Goal: Information Seeking & Learning: Learn about a topic

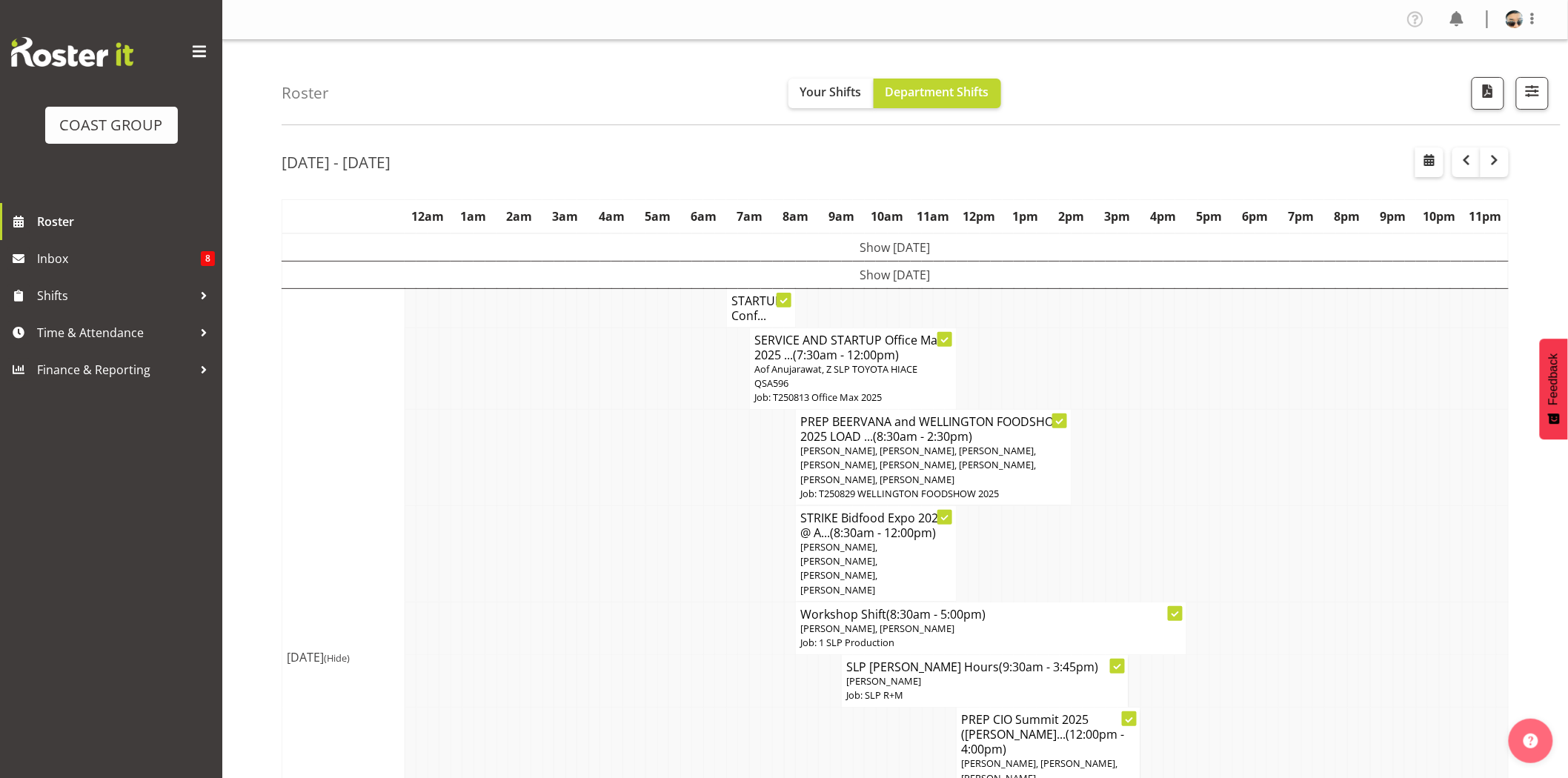
click at [825, 369] on span "Aof Anujarawat, Z SLP TOYOTA HIACE QSA596" at bounding box center [835, 376] width 163 height 28
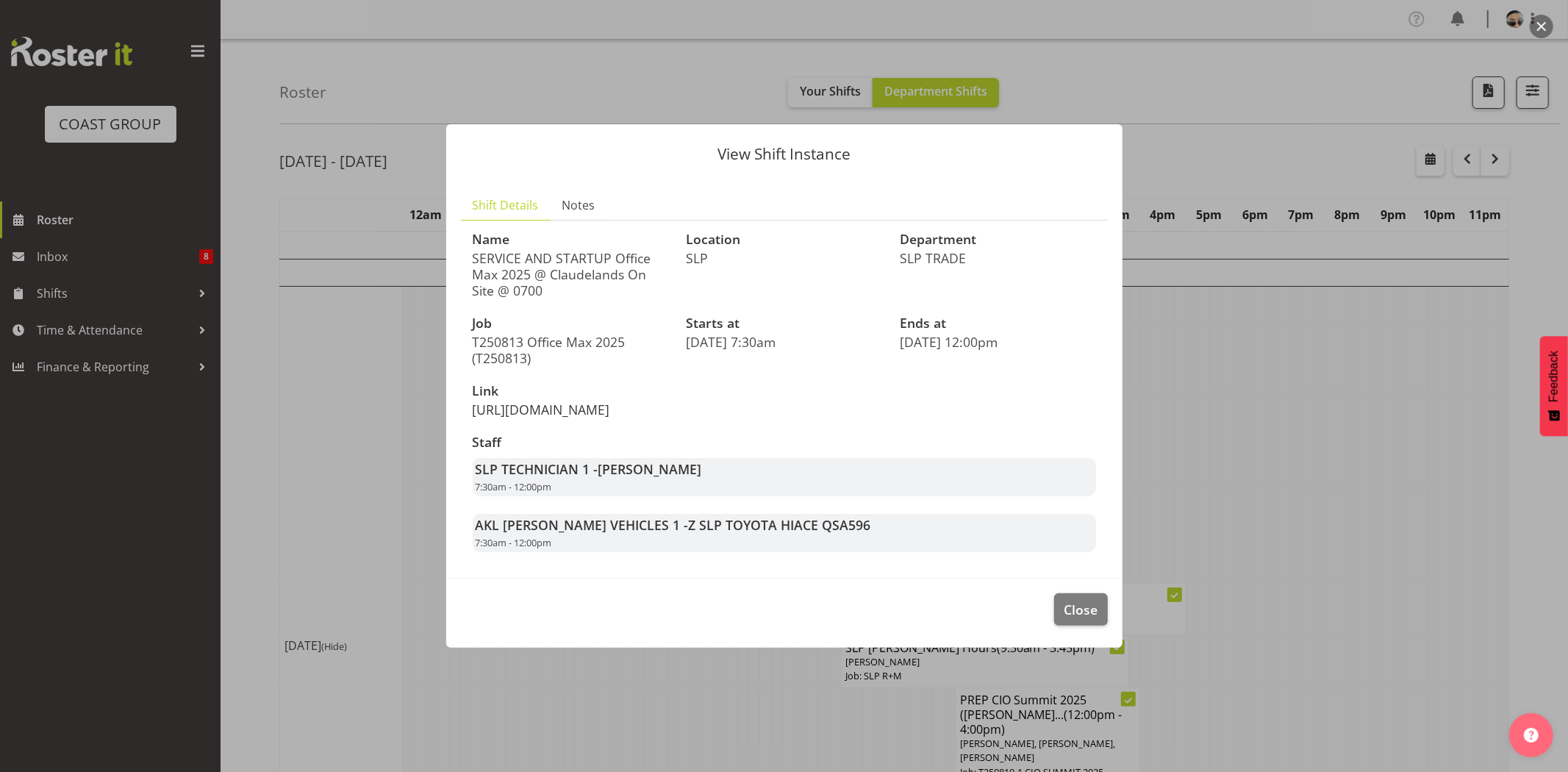
click at [550, 417] on link "https://drive.google.com/drive/folders/1jitRngcNCd-pAllX6cd8RVyhiFR9a1jF" at bounding box center [541, 409] width 138 height 18
click at [1101, 613] on button "Close" at bounding box center [1081, 610] width 53 height 32
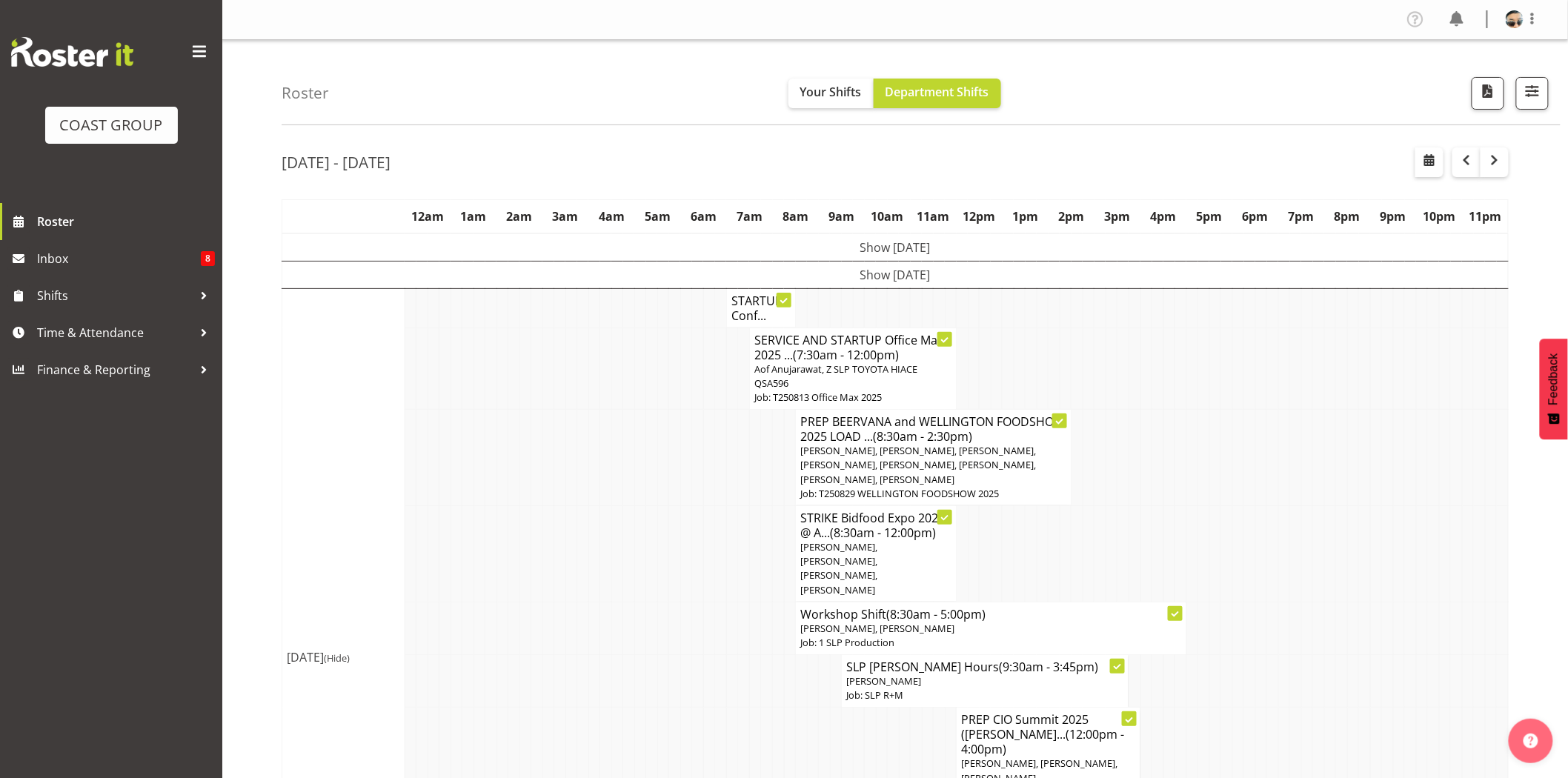
click at [741, 512] on td at bounding box center [743, 553] width 12 height 96
click at [1532, 95] on span "button" at bounding box center [1532, 92] width 19 height 19
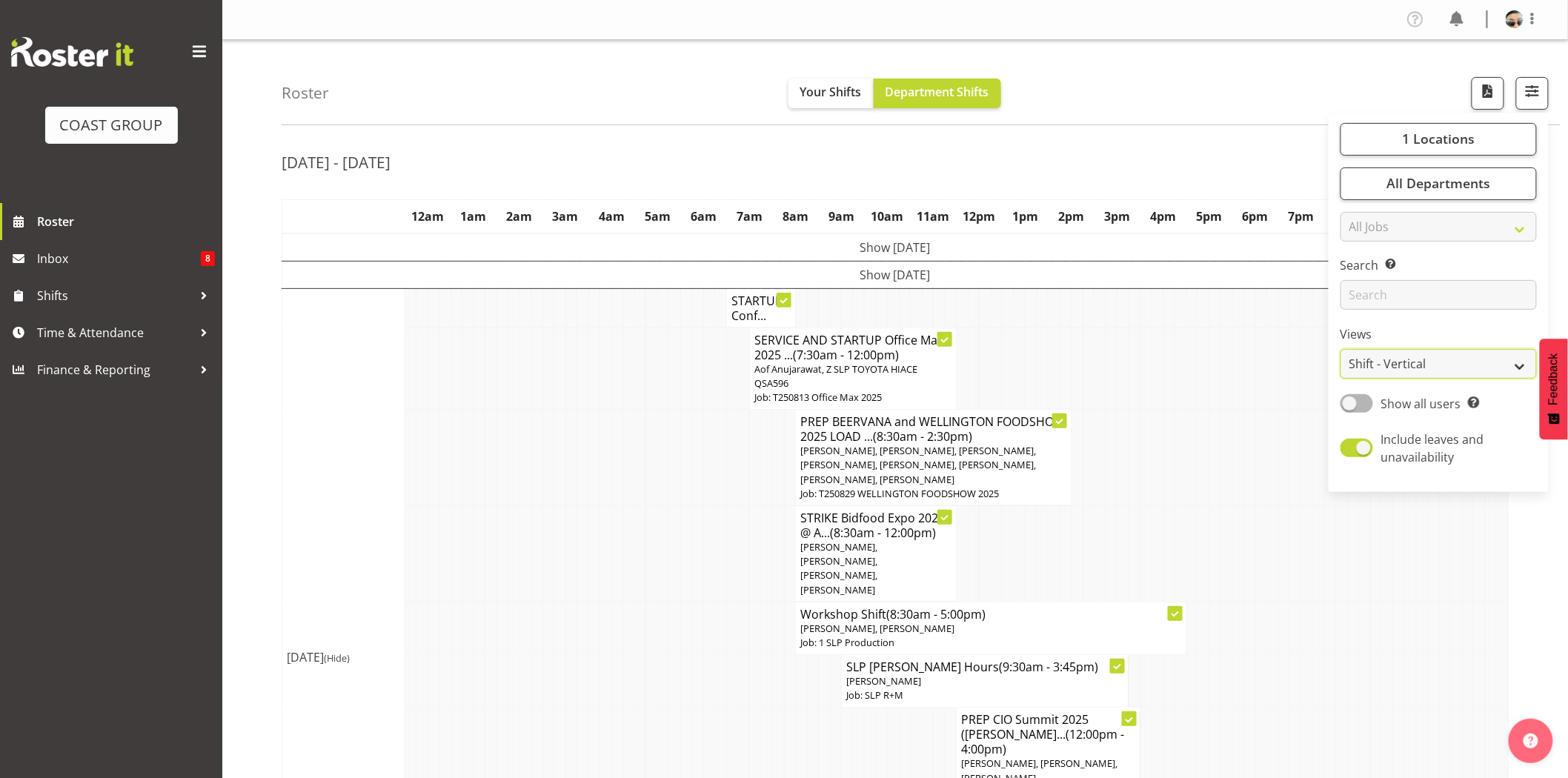
click at [1425, 371] on select "Staff Role Shift - Horizontal Shift - Vertical Staff - Location" at bounding box center [1438, 363] width 196 height 30
select select "staff"
click at [1341, 348] on select "Staff Role Shift - Horizontal Shift - Vertical Staff - Location" at bounding box center [1438, 363] width 196 height 30
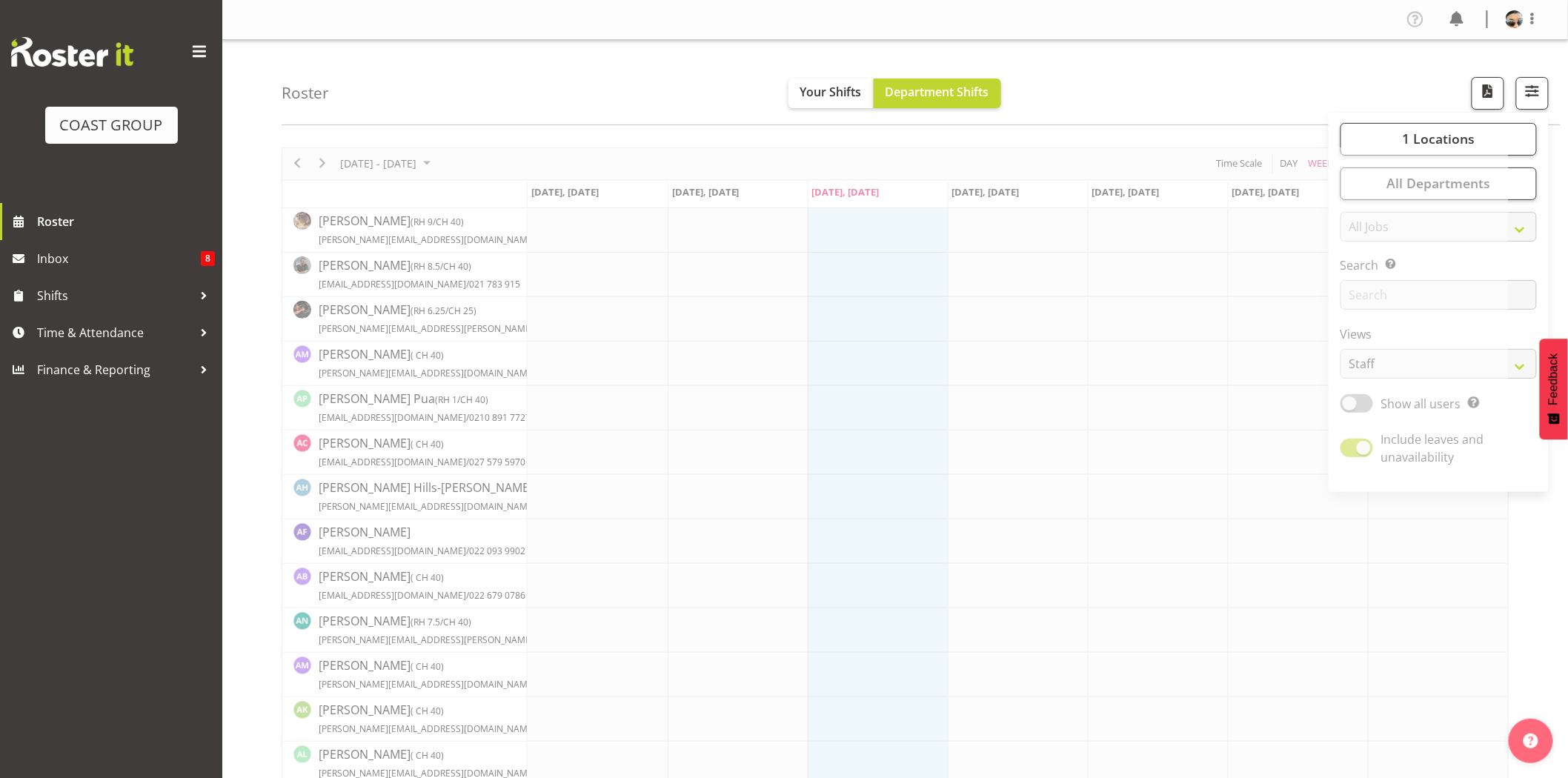
click at [1095, 93] on div "Roster Your Shifts Department Shifts 1 Locations Clear CARLTON EVENTS Carlton H…" at bounding box center [920, 82] width 1279 height 85
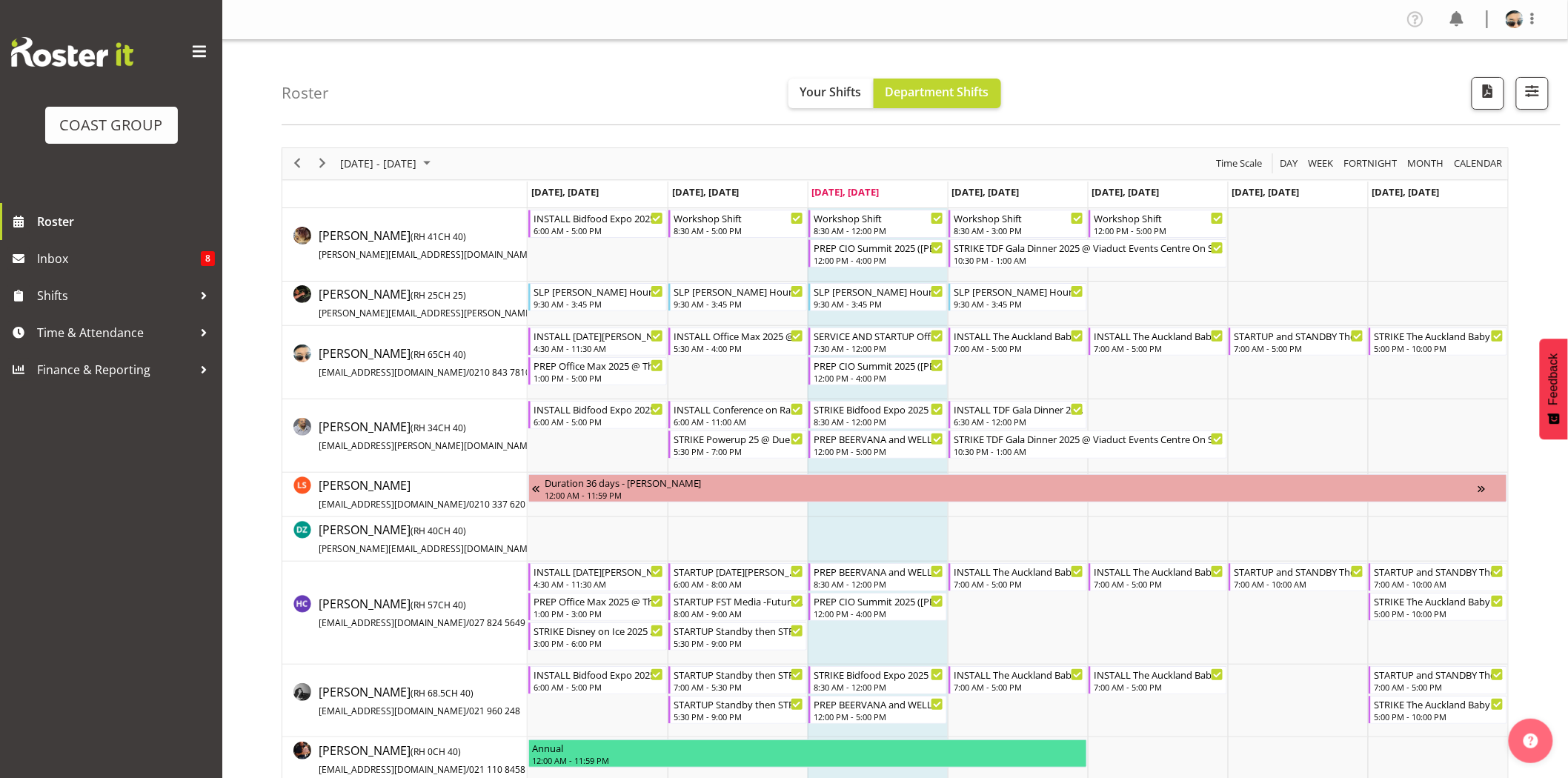
click at [1085, 165] on div "August 11 - 17, 2025 Today Day Week Fortnight Month calendar Month Agenda Time …" at bounding box center [895, 164] width 1226 height 31
click at [795, 149] on div "August 11 - 17, 2025 Today Day Week Fortnight Month calendar Month Agenda Time …" at bounding box center [895, 164] width 1226 height 31
click at [166, 327] on span "Time & Attendance" at bounding box center [115, 332] width 156 height 22
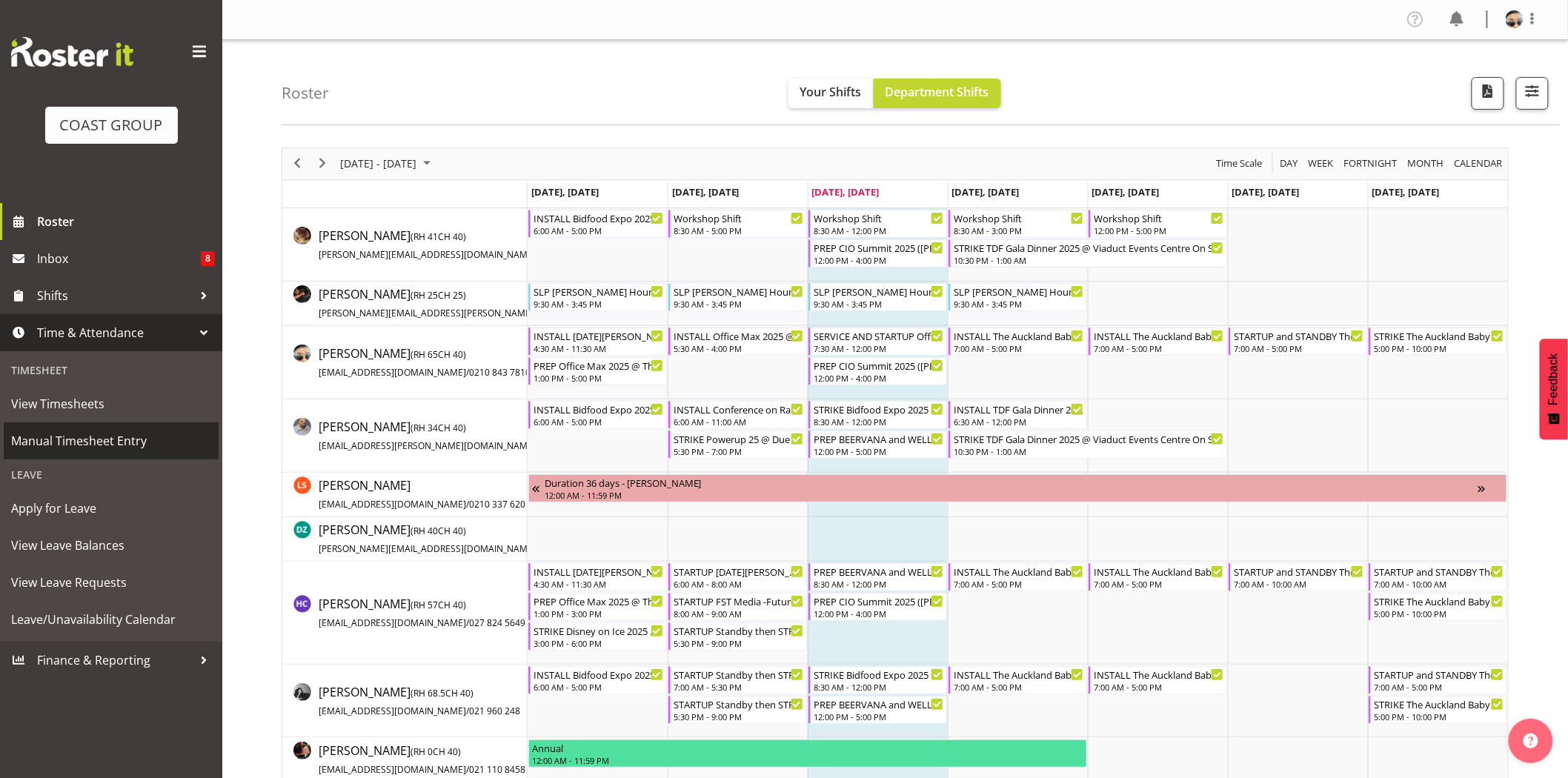
click at [127, 446] on span "Manual Timesheet Entry" at bounding box center [111, 440] width 200 height 22
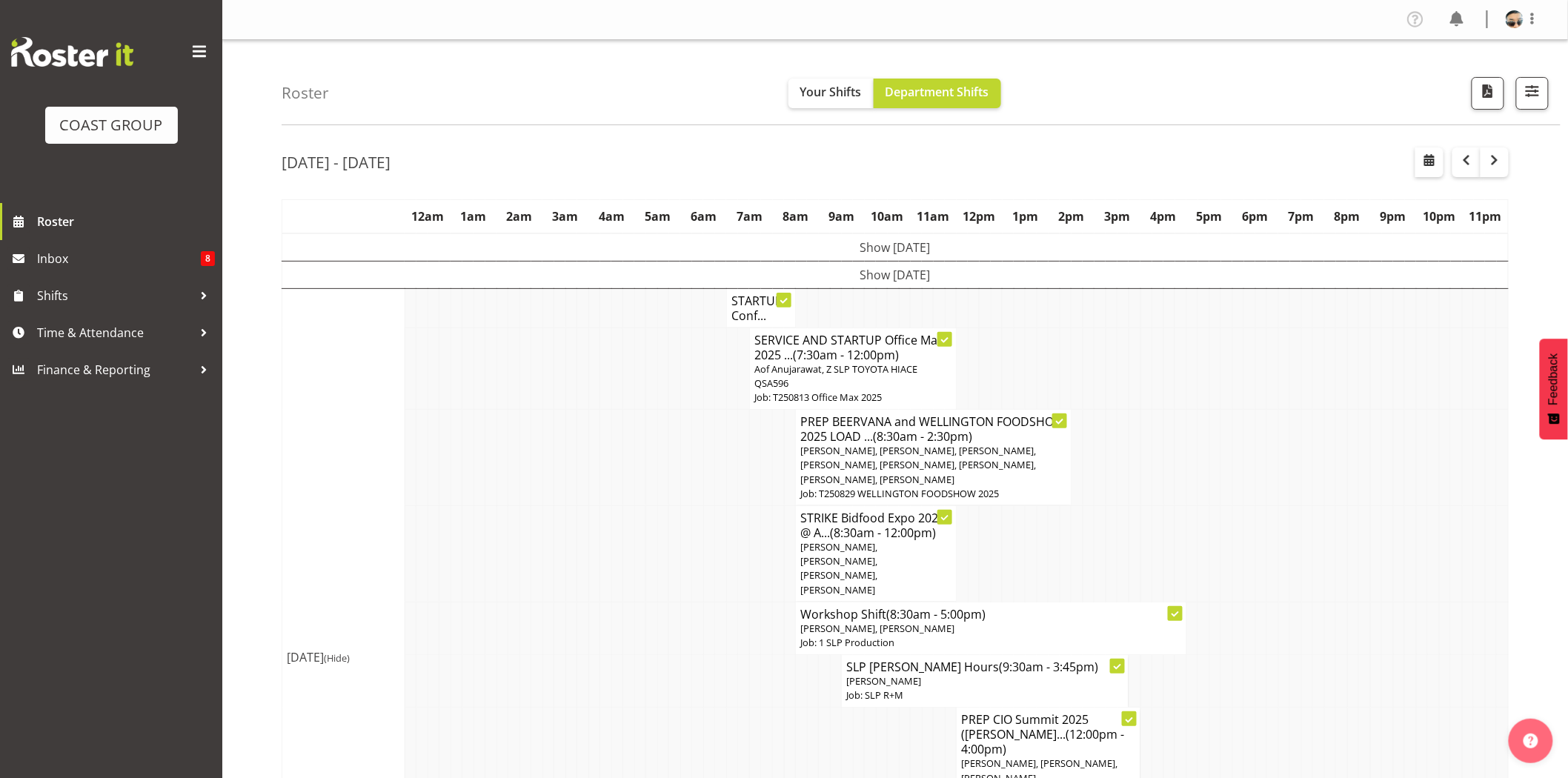
click at [1270, 460] on td at bounding box center [1273, 457] width 12 height 96
click at [1525, 106] on button "button" at bounding box center [1532, 93] width 32 height 32
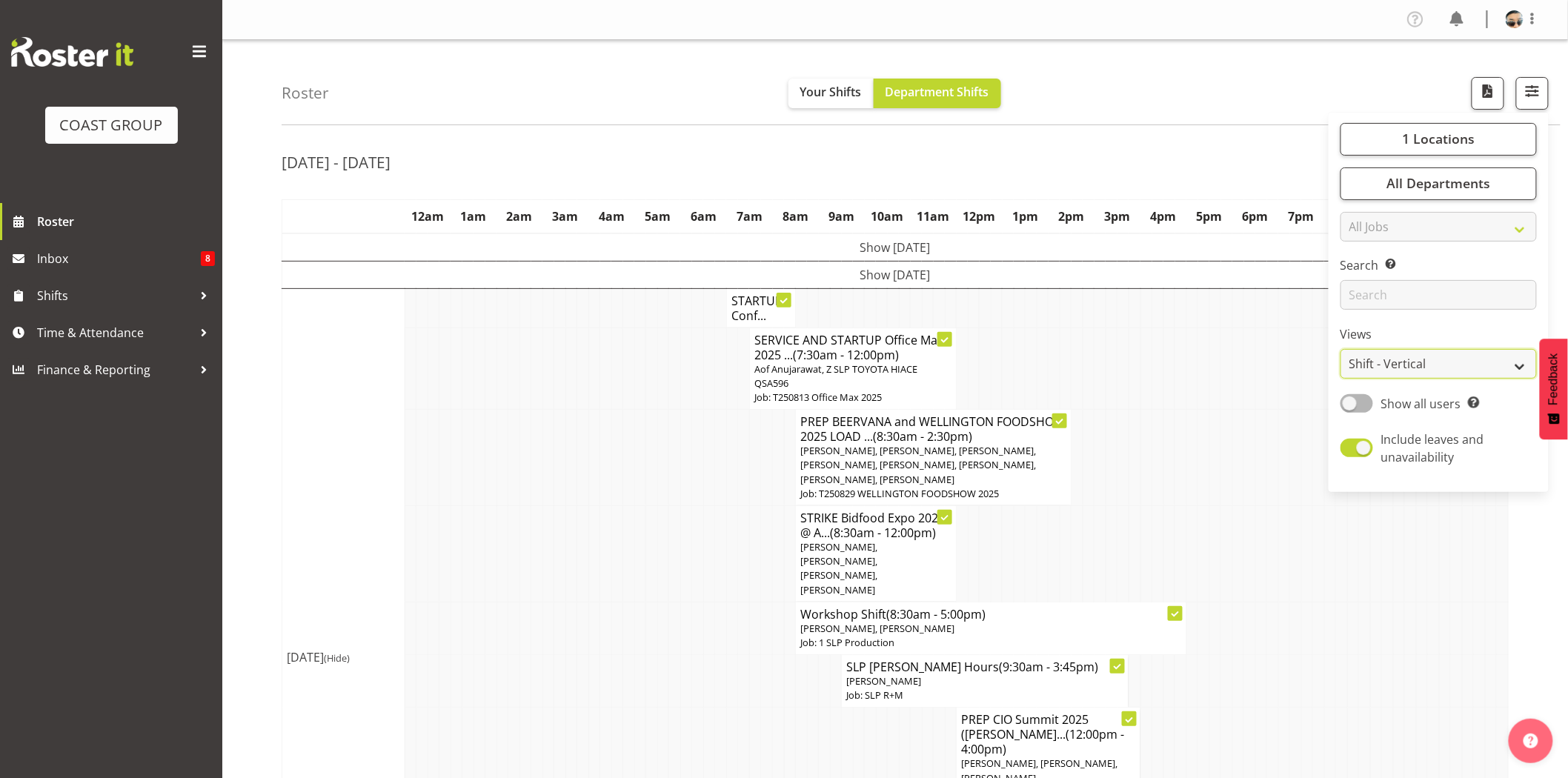
click at [1446, 378] on select "Staff Role Shift - Horizontal Shift - Vertical Staff - Location" at bounding box center [1438, 363] width 196 height 30
select select "staff"
click at [1341, 348] on select "Staff Role Shift - Horizontal Shift - Vertical Staff - Location" at bounding box center [1438, 363] width 196 height 30
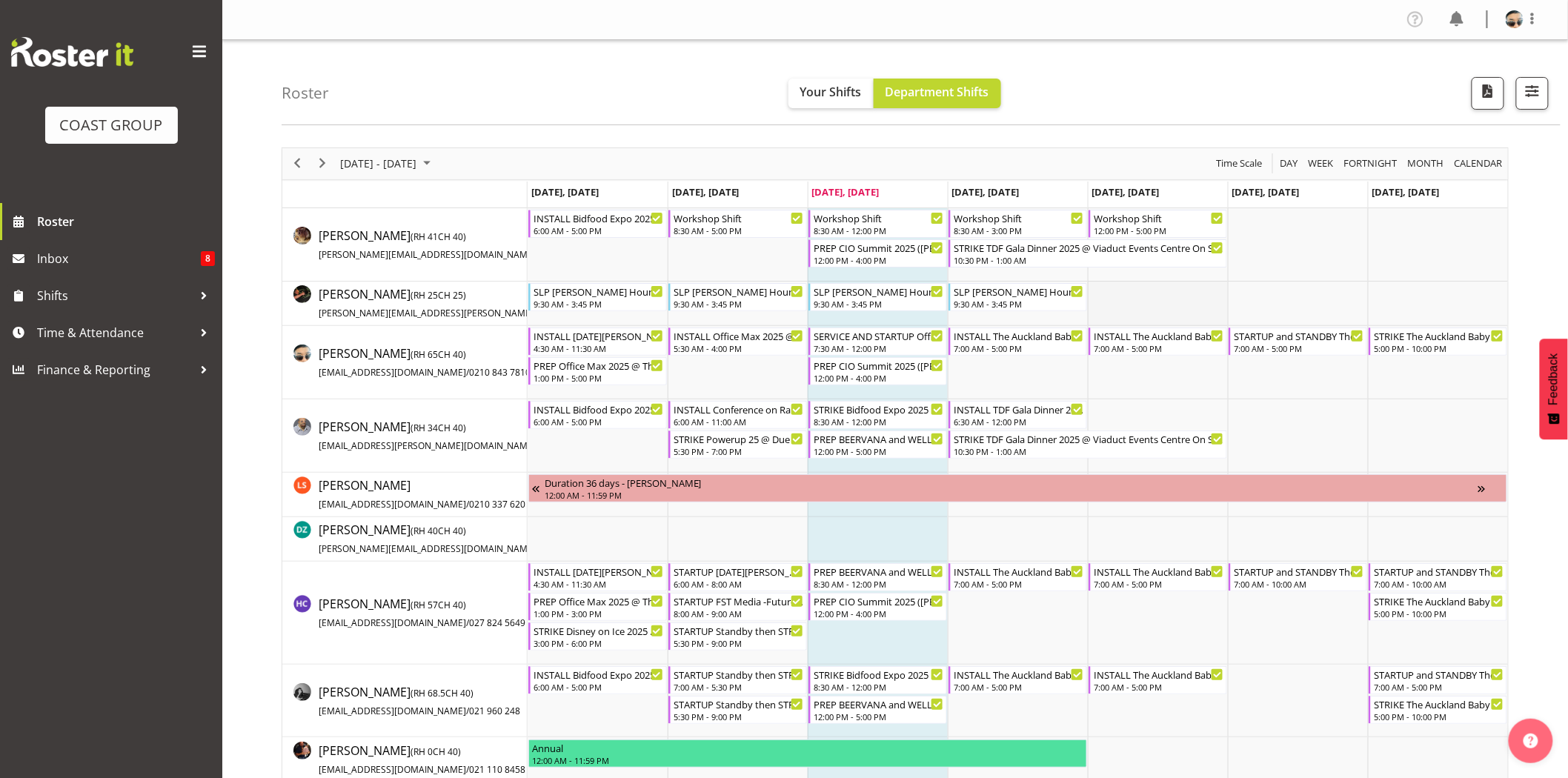
click at [1132, 297] on td "Timeline Week of August 13, 2025" at bounding box center [1158, 303] width 140 height 45
click at [760, 122] on div "Roster Your Shifts Department Shifts 1 Locations Clear CARLTON EVENTS Carlton H…" at bounding box center [920, 82] width 1279 height 85
click at [553, 151] on div "August 11 - 17, 2025 Today Day Week Fortnight Month calendar Month Agenda Time …" at bounding box center [895, 164] width 1226 height 31
click at [1047, 339] on div "INSTALL The Auckland Baby Show 2025 @ Auckland Showgrounds" at bounding box center [1018, 335] width 131 height 15
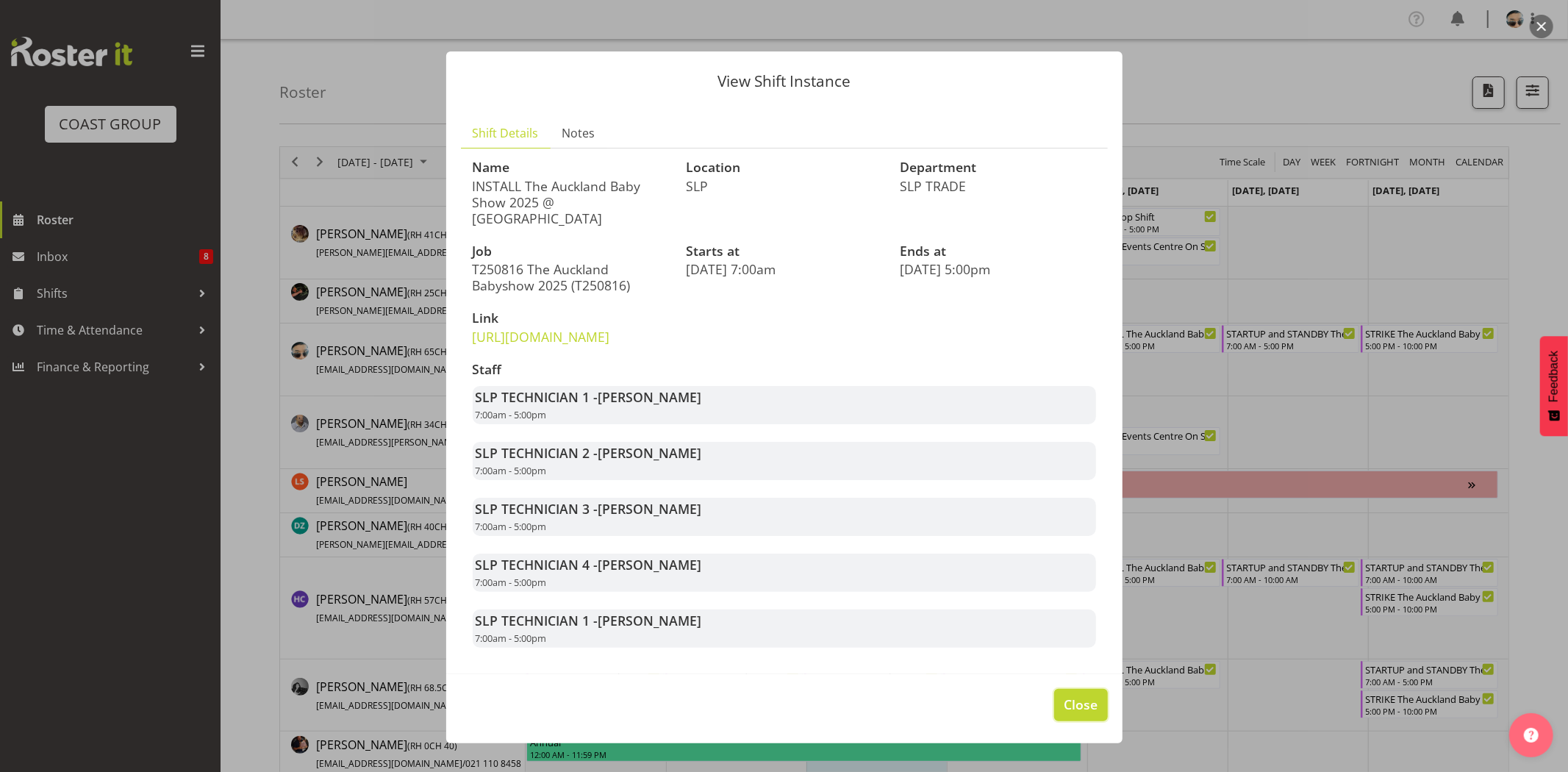
click at [1076, 713] on span "Close" at bounding box center [1080, 704] width 34 height 19
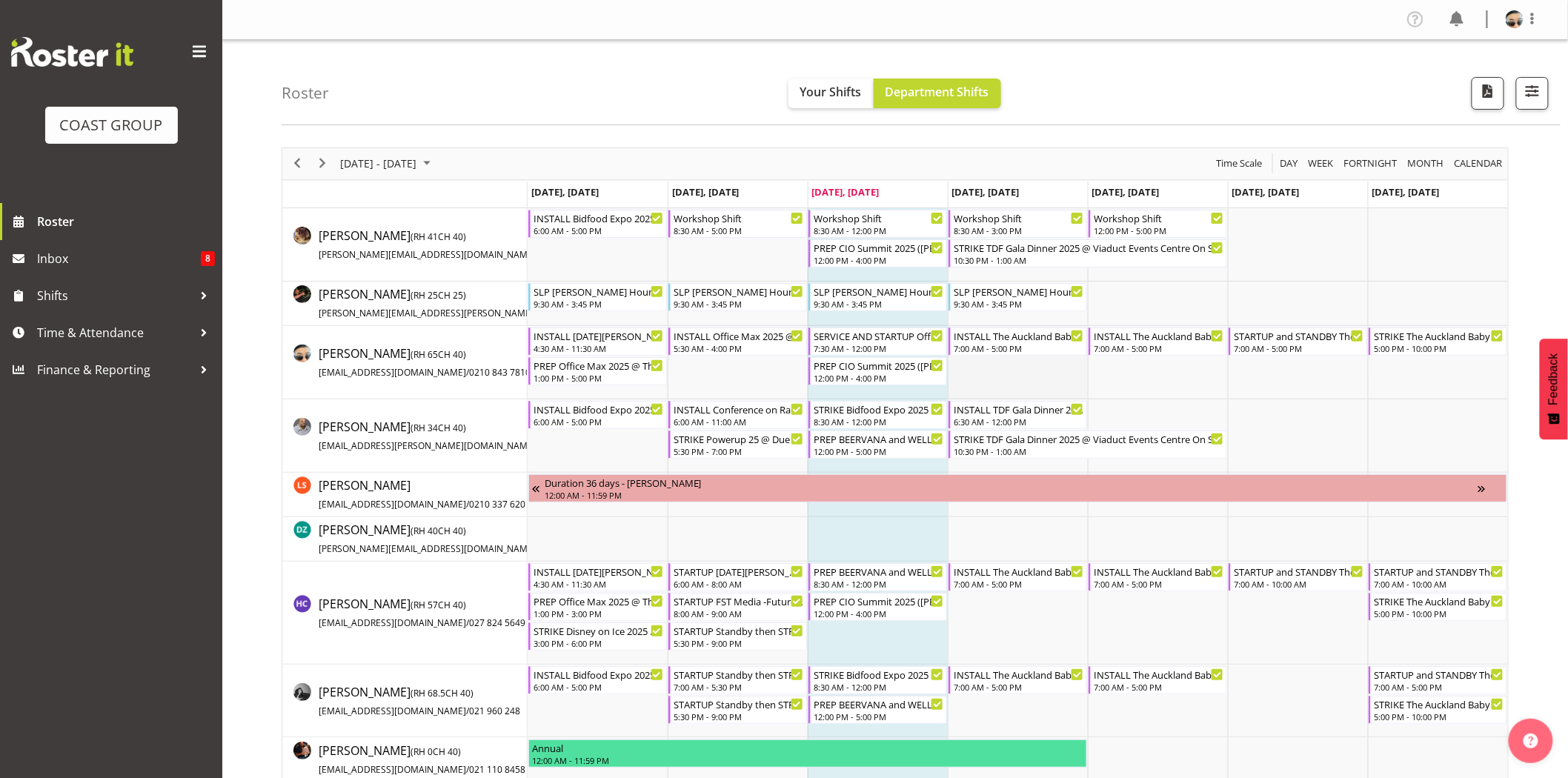
click at [982, 388] on td "Timeline Week of August 13, 2025" at bounding box center [1017, 362] width 140 height 73
click at [1138, 346] on div "7:00 AM - 5:00 PM" at bounding box center [1159, 347] width 131 height 12
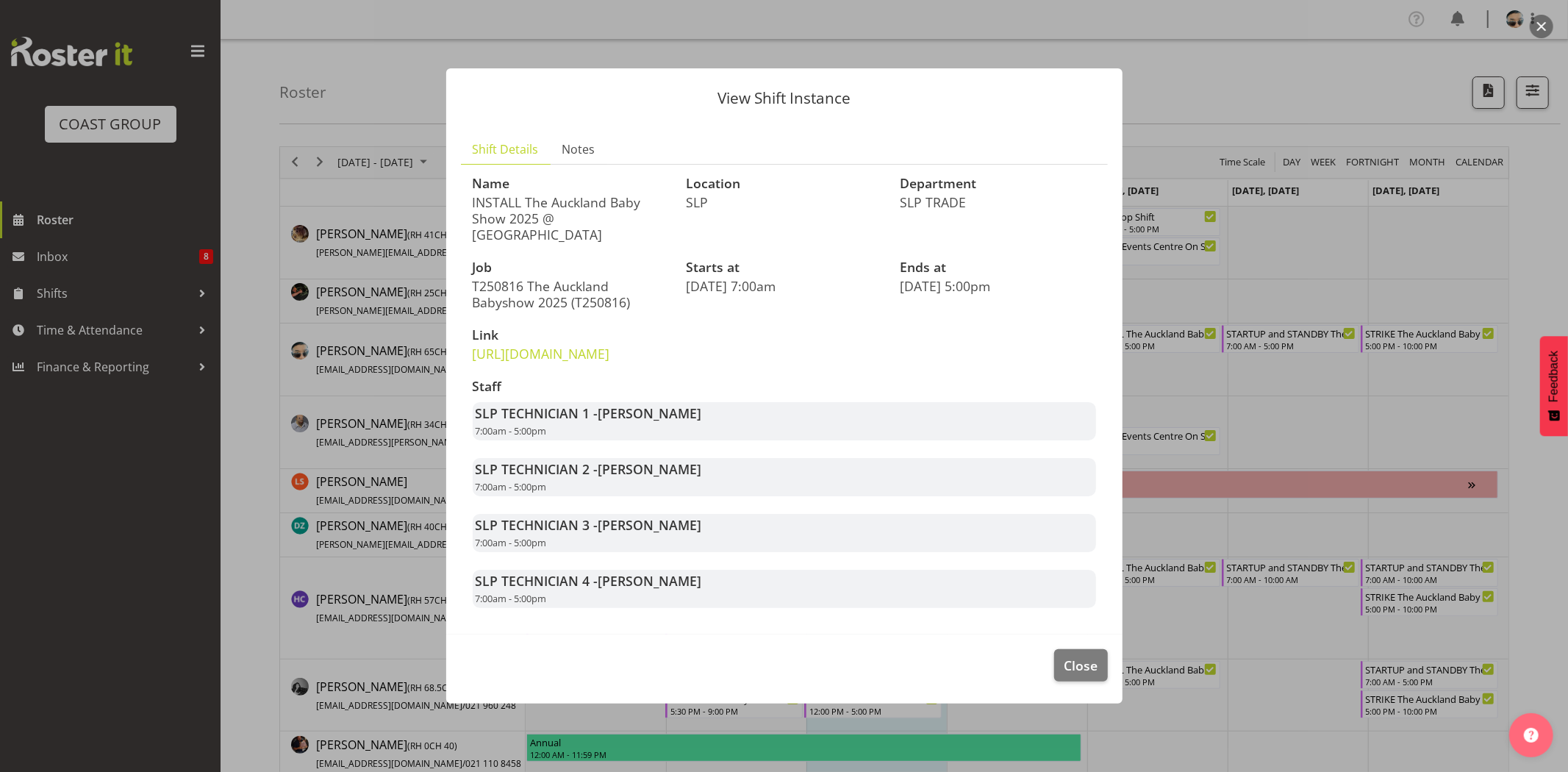
drag, startPoint x: 597, startPoint y: 423, endPoint x: 702, endPoint y: 420, distance: 105.0
click at [702, 420] on div "SLP TECHNICIAN 1 - Aof Anujarawat 7:00am - 5:00pm" at bounding box center [784, 421] width 623 height 39
click at [1080, 675] on span "Close" at bounding box center [1080, 665] width 34 height 19
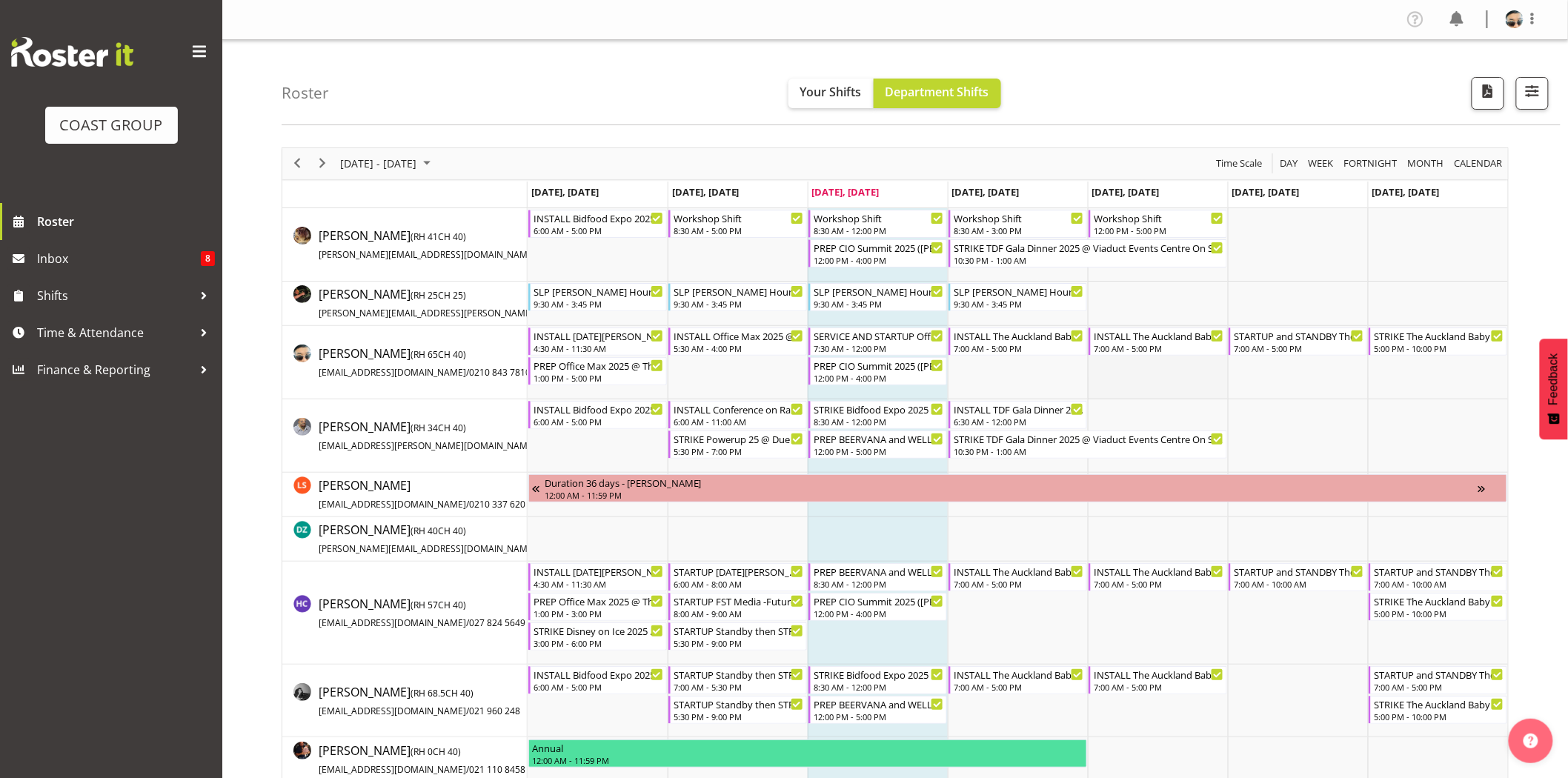
click at [1107, 373] on td "Timeline Week of August 13, 2025" at bounding box center [1158, 362] width 140 height 73
click at [1275, 339] on div "STARTUP and STANDBY The Auckland Baby Show 2025 @ Auckland Showgrounds" at bounding box center [1299, 335] width 131 height 15
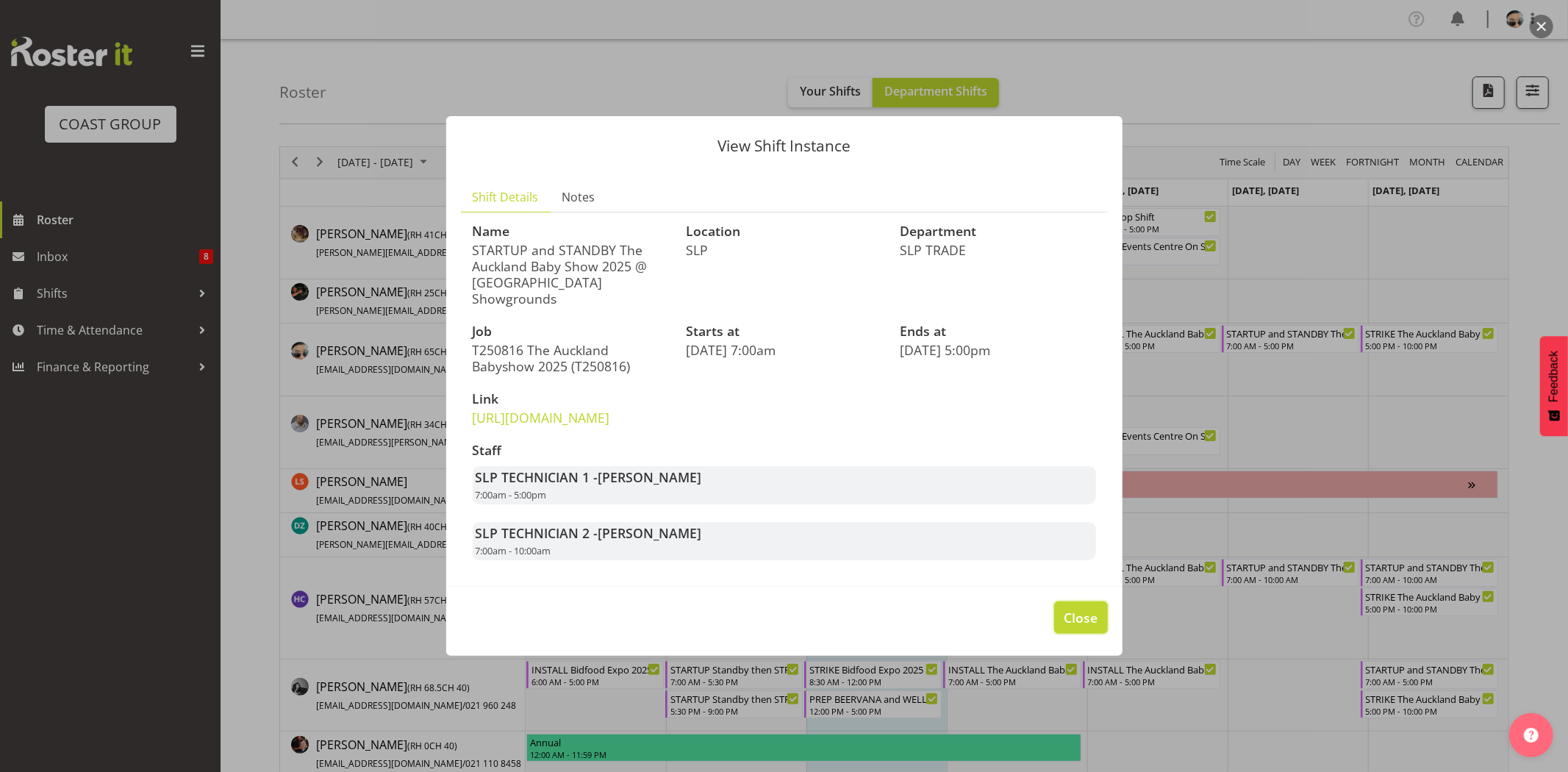
click at [1063, 634] on button "Close" at bounding box center [1081, 618] width 53 height 32
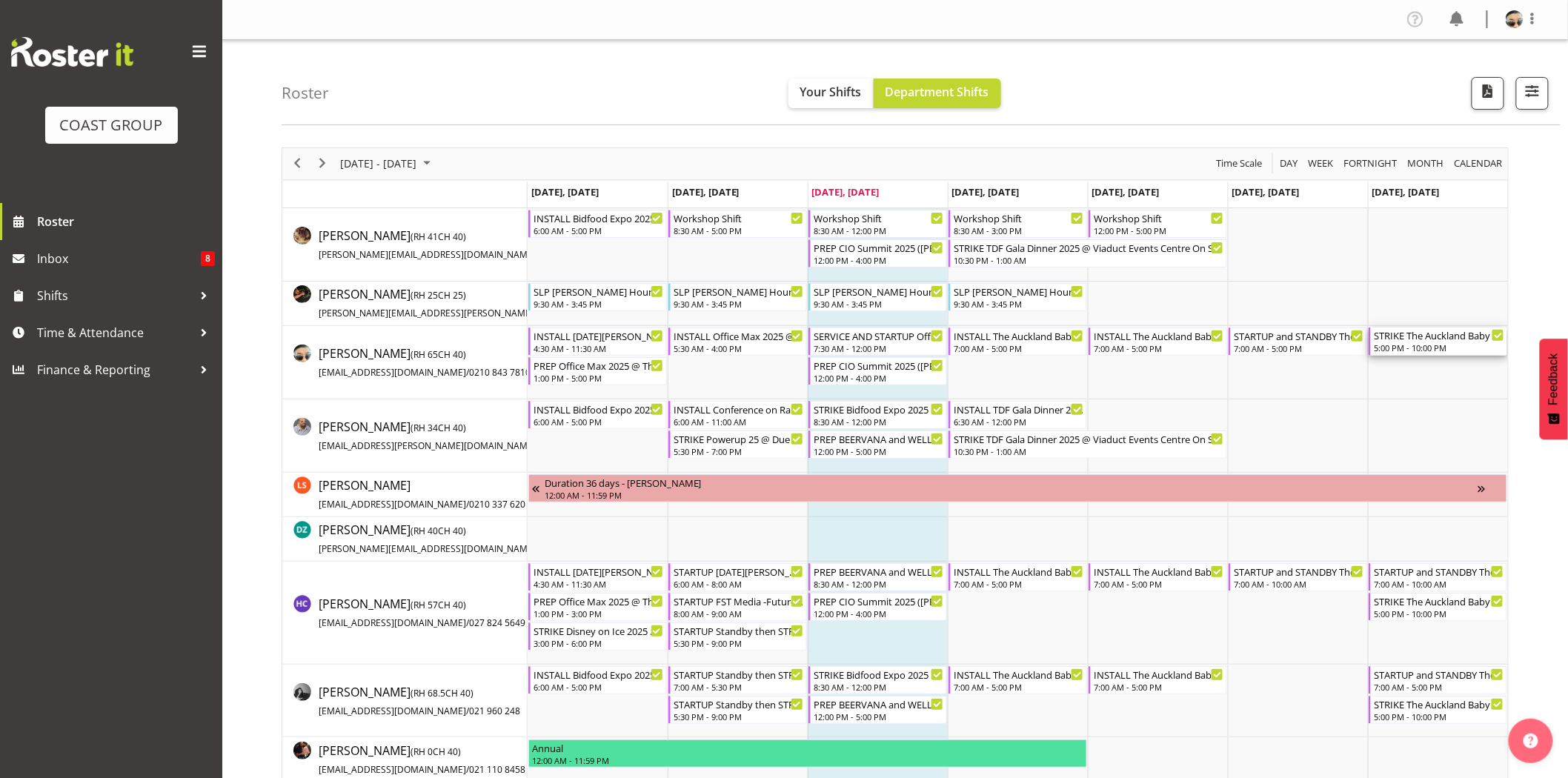
click at [1476, 331] on div "STRIKE The Auckland Baby Show 2025 @ Auckland Showgrounds" at bounding box center [1438, 335] width 131 height 15
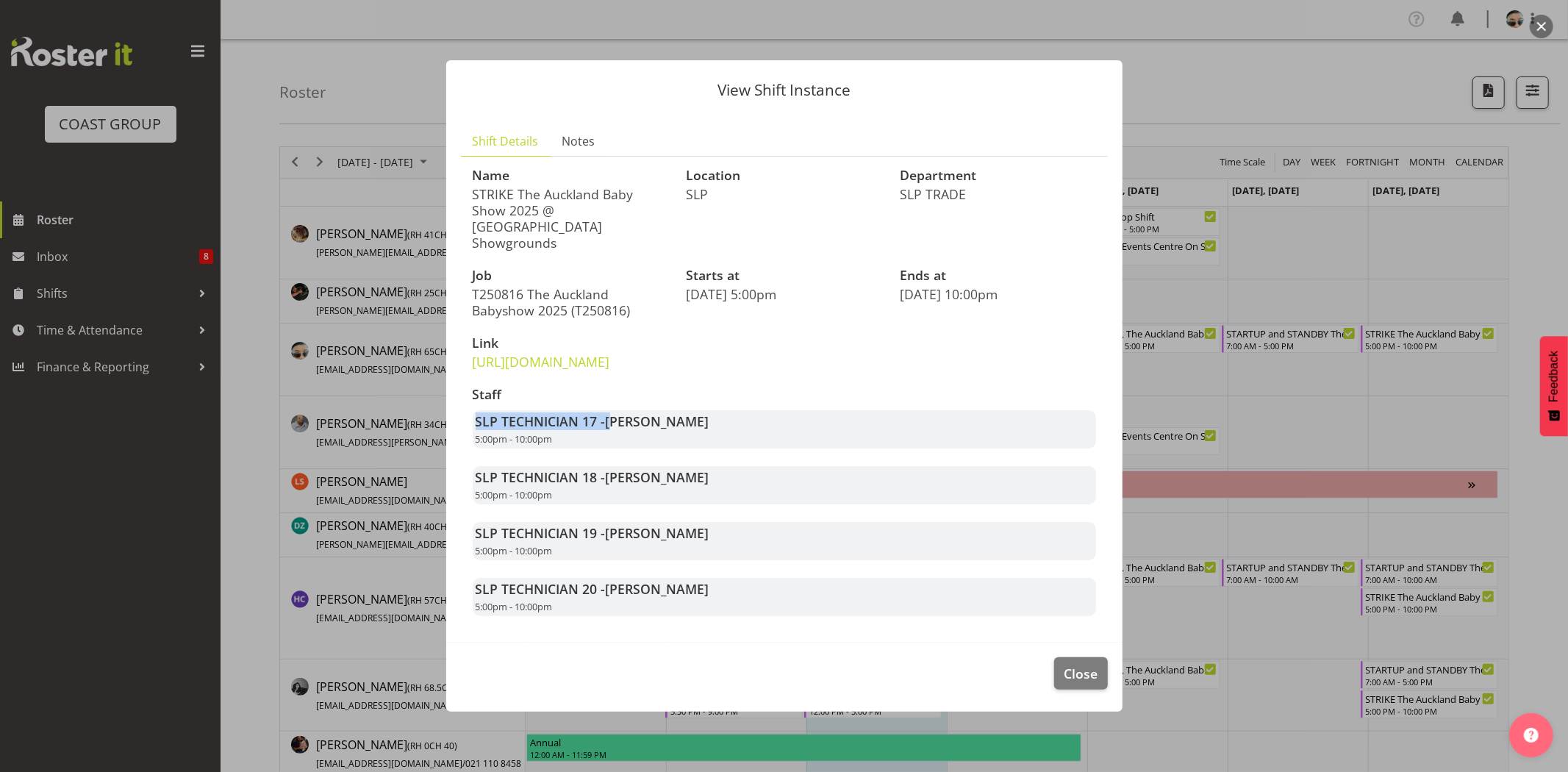
drag, startPoint x: 615, startPoint y: 415, endPoint x: 752, endPoint y: 393, distance: 138.8
click at [752, 393] on div "Staff SLP TECHNICIAN 17 - Aof Anujarawat 5:00pm - 10:00pm SLP TECHNICIAN 18 - H…" at bounding box center [784, 502] width 641 height 247
click at [752, 393] on h3 "Staff" at bounding box center [784, 395] width 623 height 14
drag, startPoint x: 607, startPoint y: 414, endPoint x: 714, endPoint y: 422, distance: 107.3
click at [714, 422] on div "SLP TECHNICIAN 17 - Aof Anujarawat 5:00pm - 10:00pm" at bounding box center [784, 429] width 623 height 39
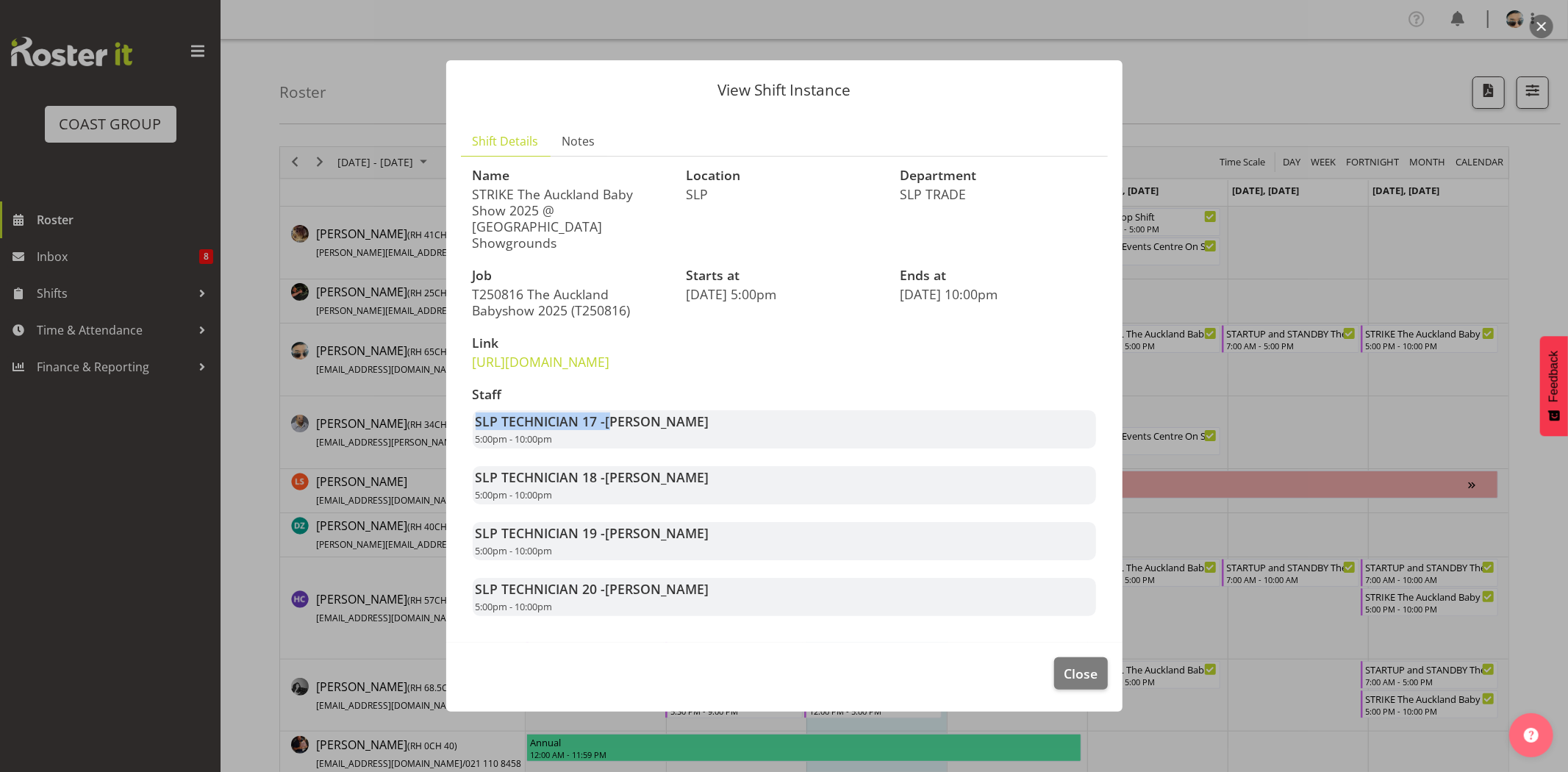
click at [714, 422] on div "SLP TECHNICIAN 17 - Aof Anujarawat 5:00pm - 10:00pm" at bounding box center [784, 429] width 623 height 39
drag, startPoint x: 619, startPoint y: 479, endPoint x: 724, endPoint y: 478, distance: 105.0
click at [724, 478] on div "SLP TECHNICIAN 18 - Hayden Watts 5:00pm - 10:00pm" at bounding box center [784, 485] width 623 height 39
click at [725, 478] on div "SLP TECHNICIAN 18 - Hayden Watts 5:00pm - 10:00pm" at bounding box center [784, 485] width 623 height 39
click at [1089, 665] on span "Close" at bounding box center [1080, 673] width 34 height 19
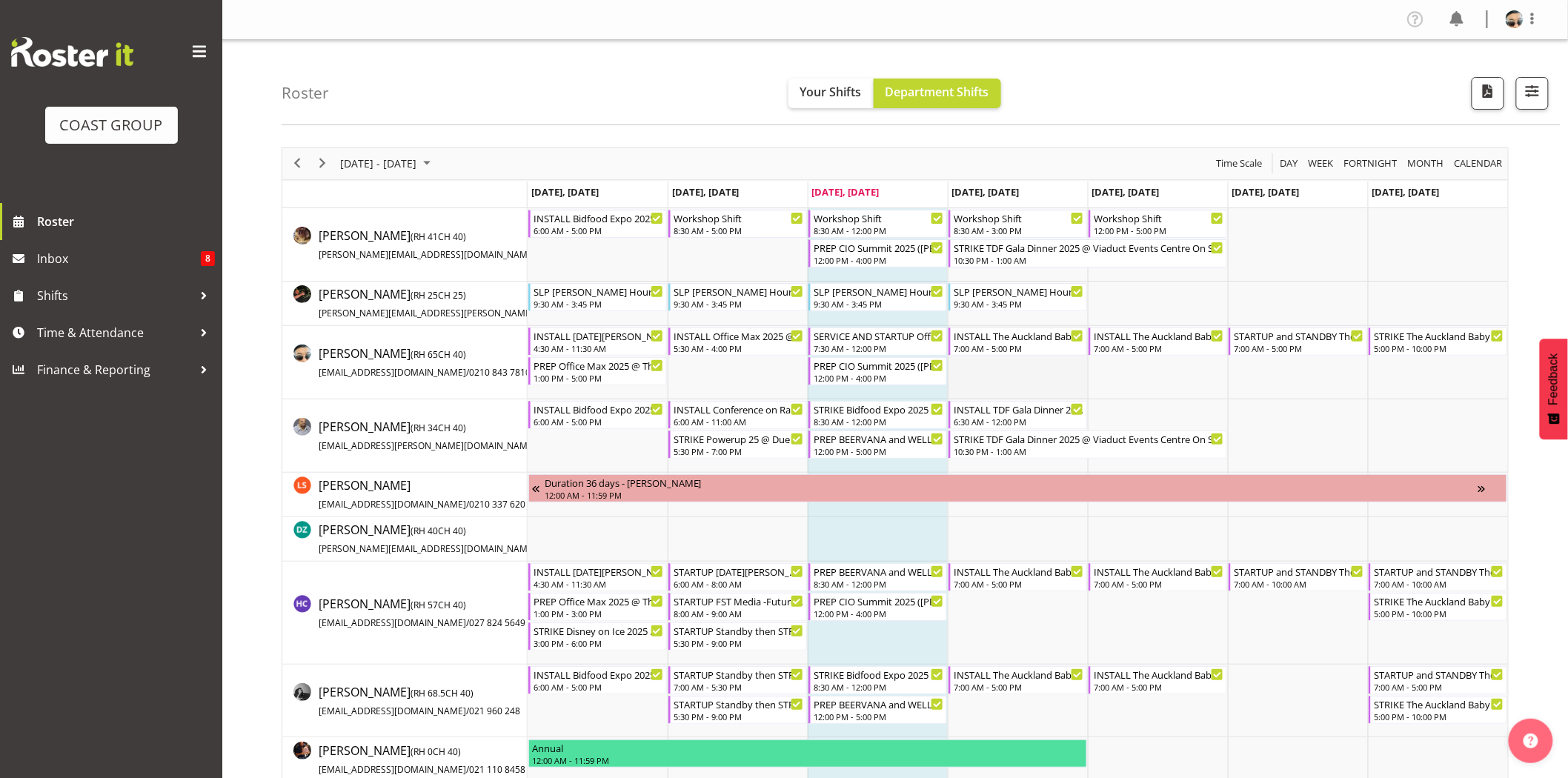
click at [984, 372] on td "Timeline Week of August 13, 2025" at bounding box center [1017, 362] width 140 height 73
click at [328, 160] on span "Next" at bounding box center [323, 163] width 18 height 19
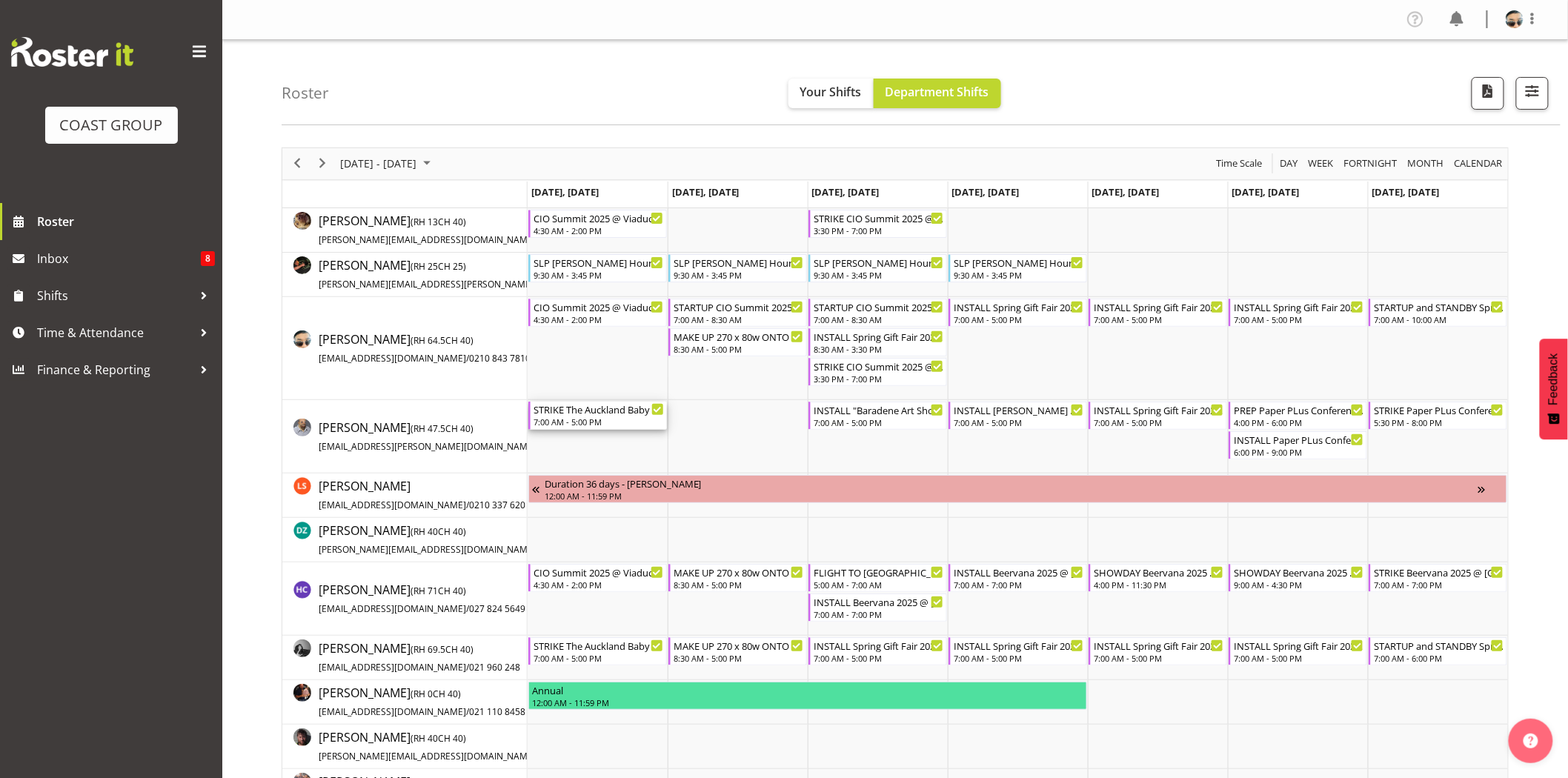
click at [589, 417] on div "7:00 AM - 5:00 PM" at bounding box center [598, 421] width 131 height 12
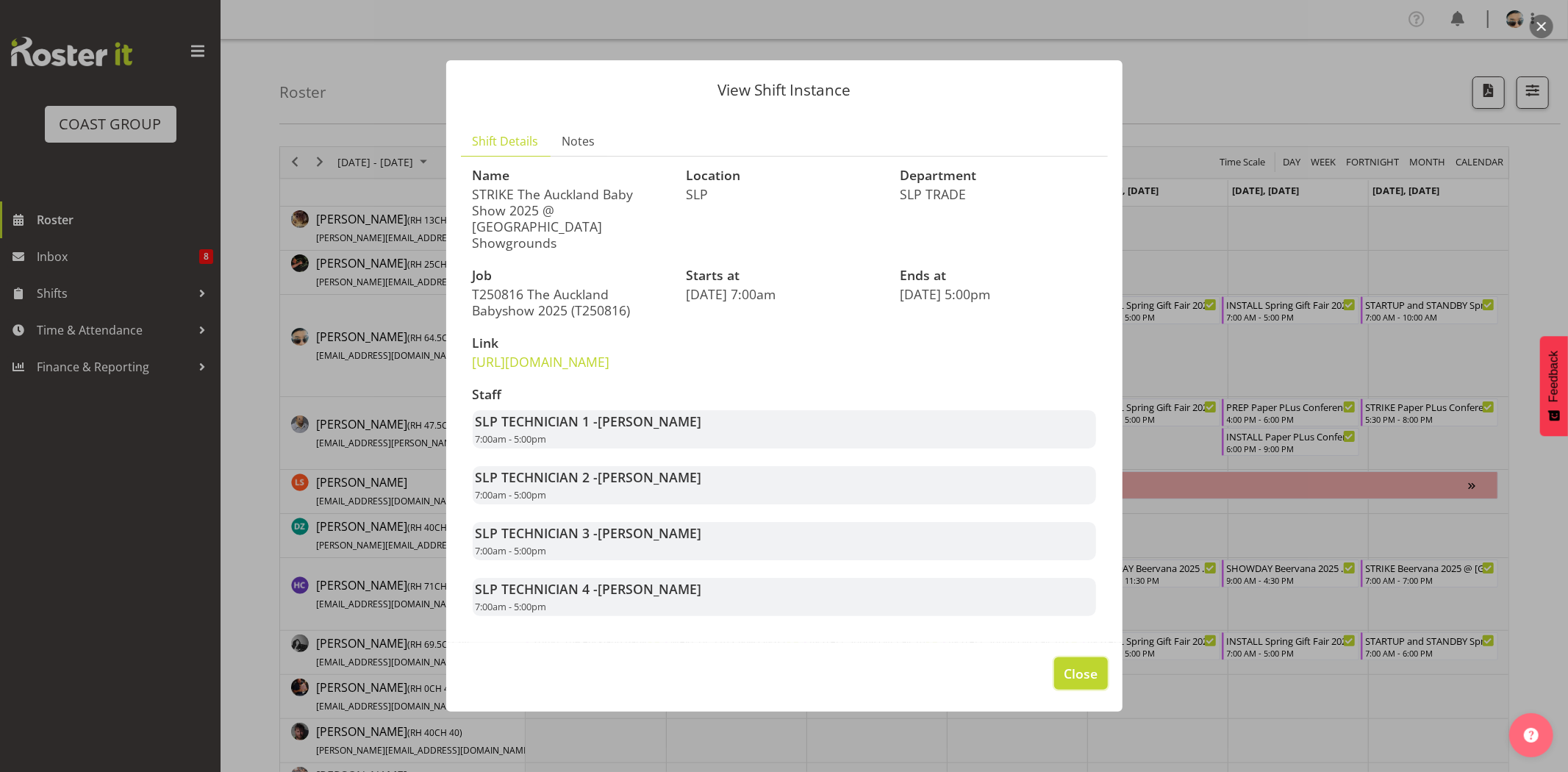
click at [1074, 671] on span "Close" at bounding box center [1080, 673] width 34 height 19
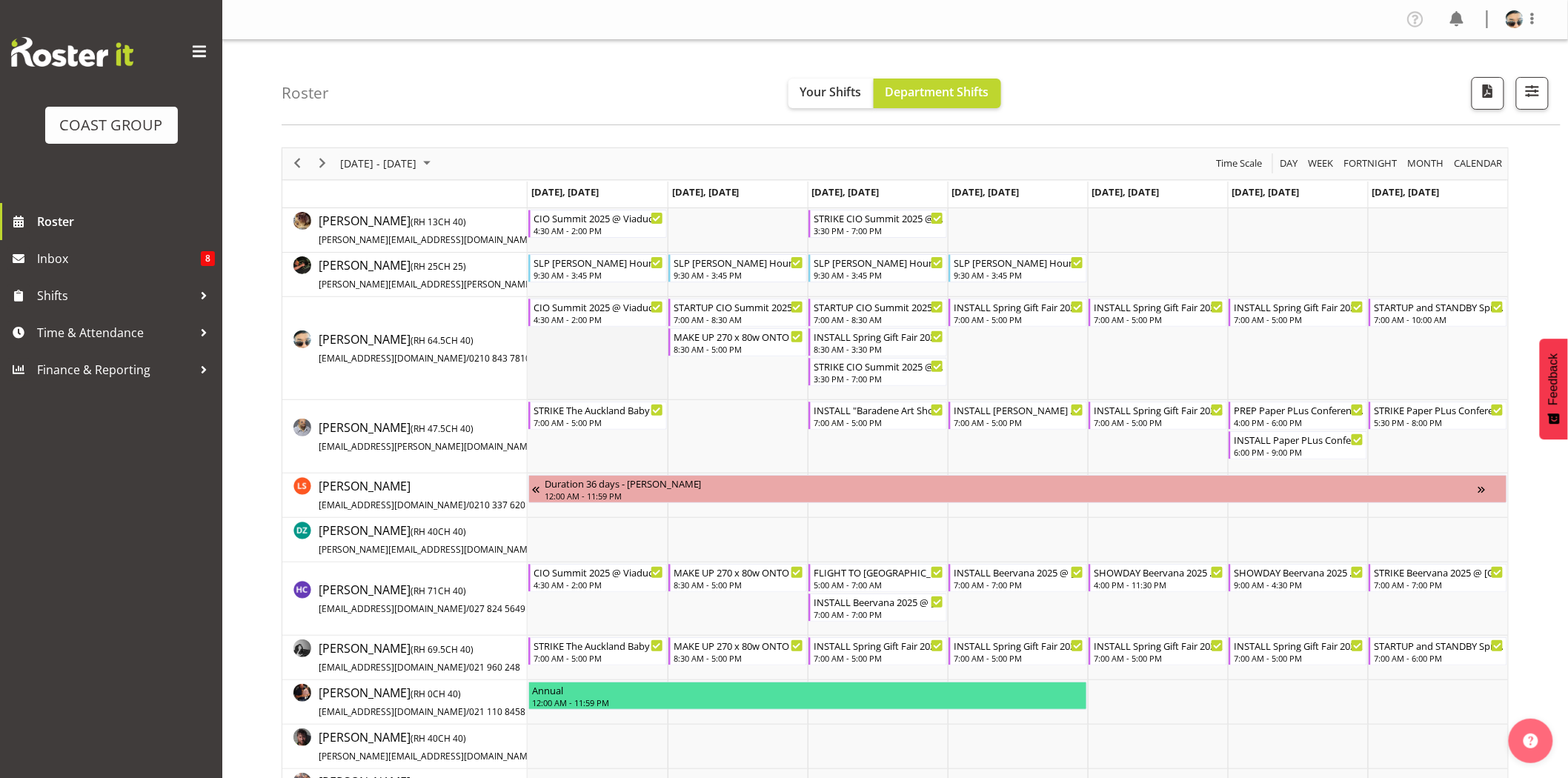
click at [632, 375] on td "Timeline Week of August 20, 2025" at bounding box center [598, 348] width 140 height 103
click at [613, 316] on div "4:30 AM - 2:00 PM" at bounding box center [598, 318] width 131 height 12
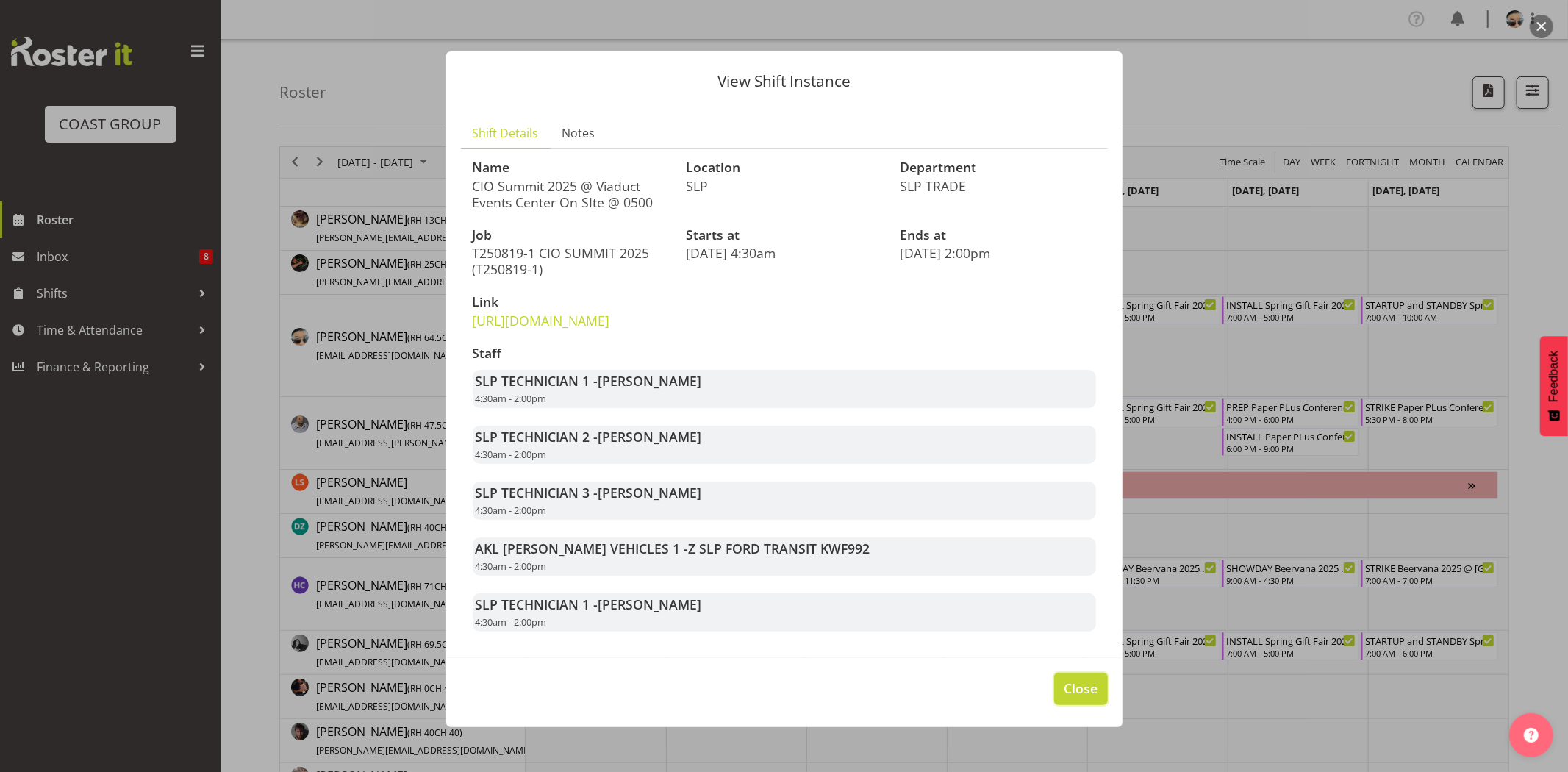
click at [1064, 697] on span "Close" at bounding box center [1080, 688] width 34 height 19
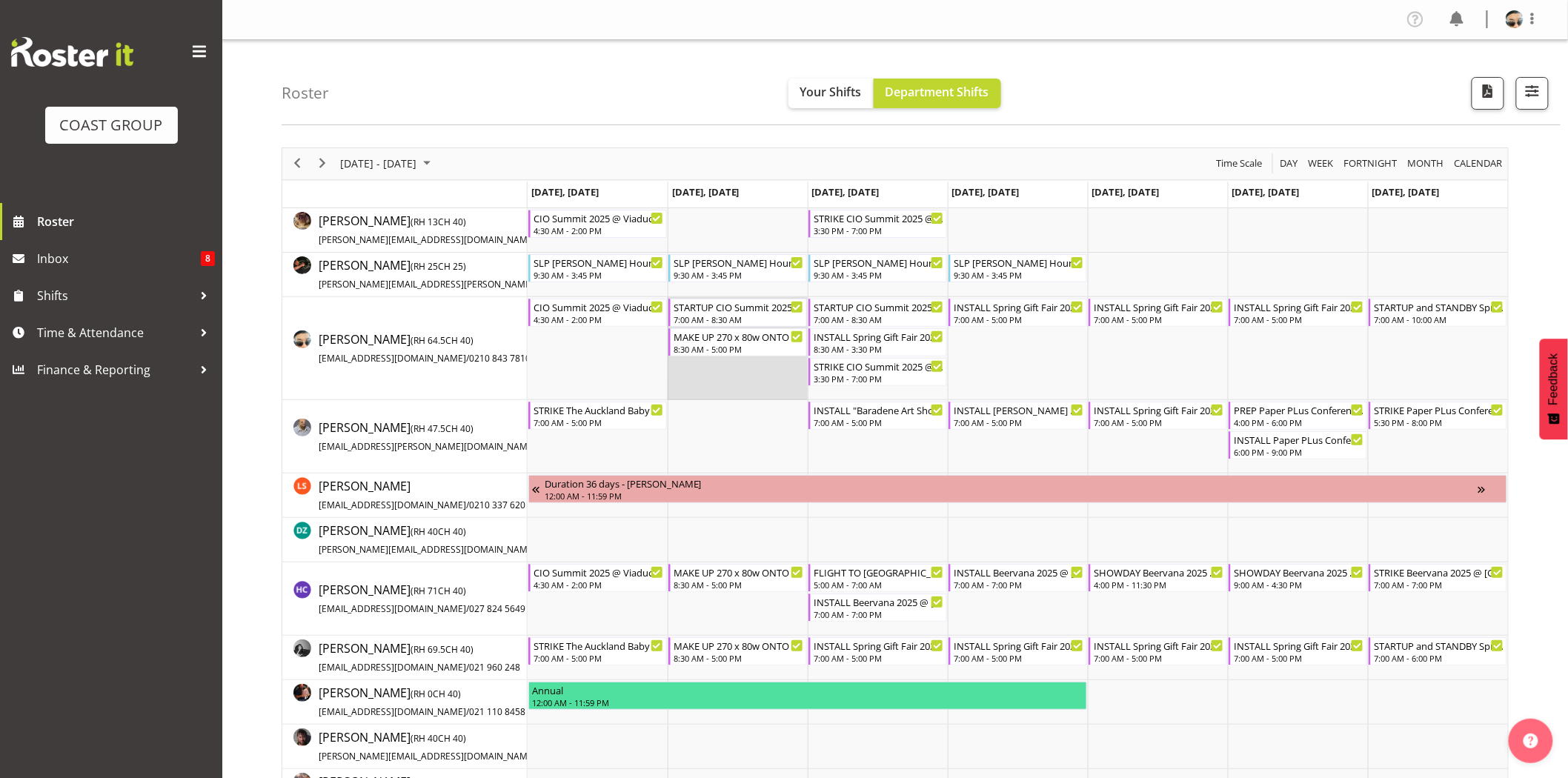
click at [687, 378] on td "Timeline Week of August 20, 2025" at bounding box center [737, 348] width 140 height 103
click at [906, 374] on div "3:30 PM - 7:00 PM" at bounding box center [878, 378] width 131 height 12
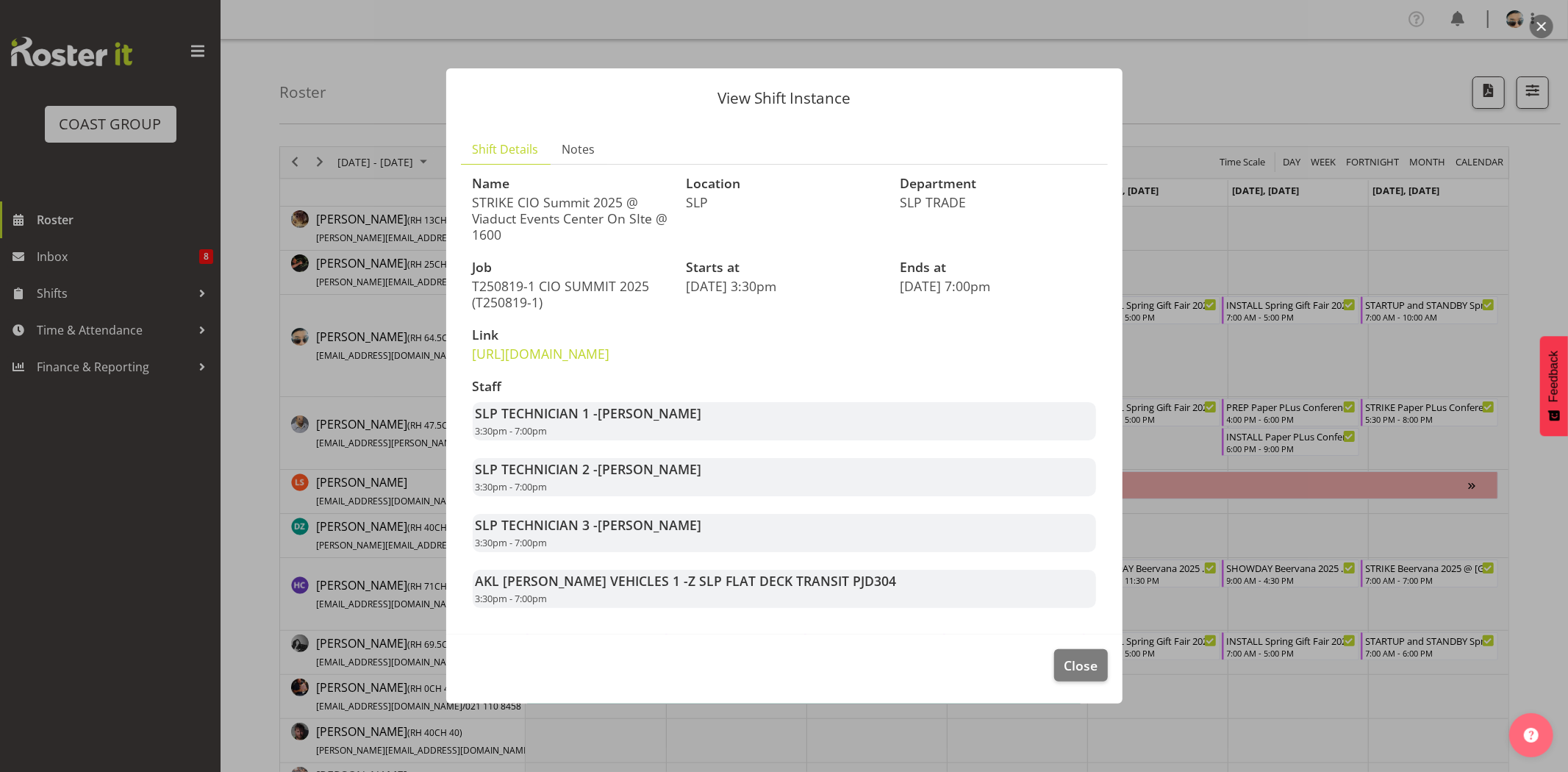
drag, startPoint x: 603, startPoint y: 431, endPoint x: 688, endPoint y: 441, distance: 85.6
click at [688, 440] on div "SLP TECHNICIAN 1 - Aaron Grant 3:30pm - 7:00pm" at bounding box center [784, 421] width 623 height 39
click at [1093, 675] on span "Close" at bounding box center [1080, 665] width 34 height 19
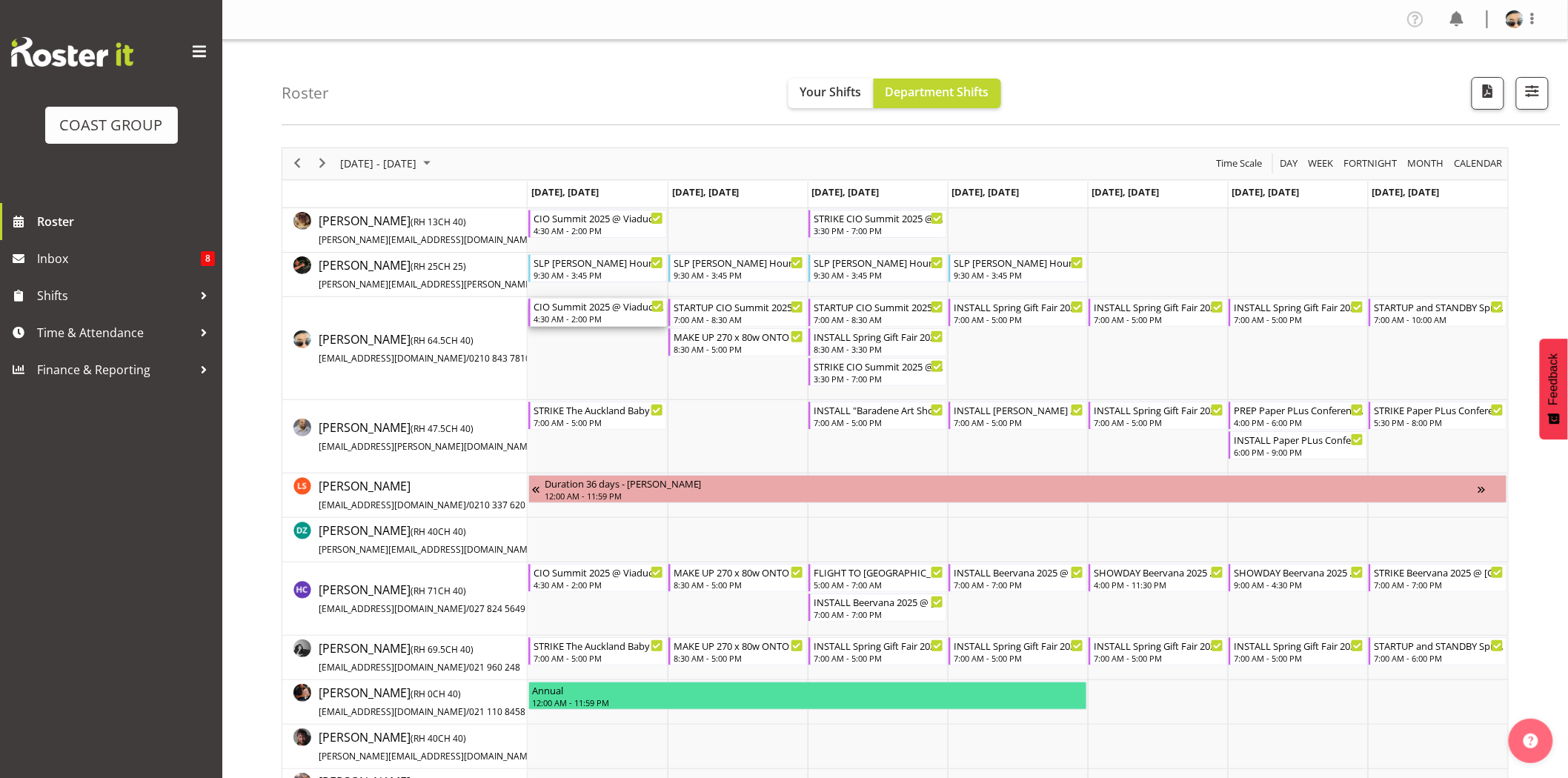
click at [602, 319] on div "4:30 AM - 2:00 PM" at bounding box center [598, 318] width 131 height 12
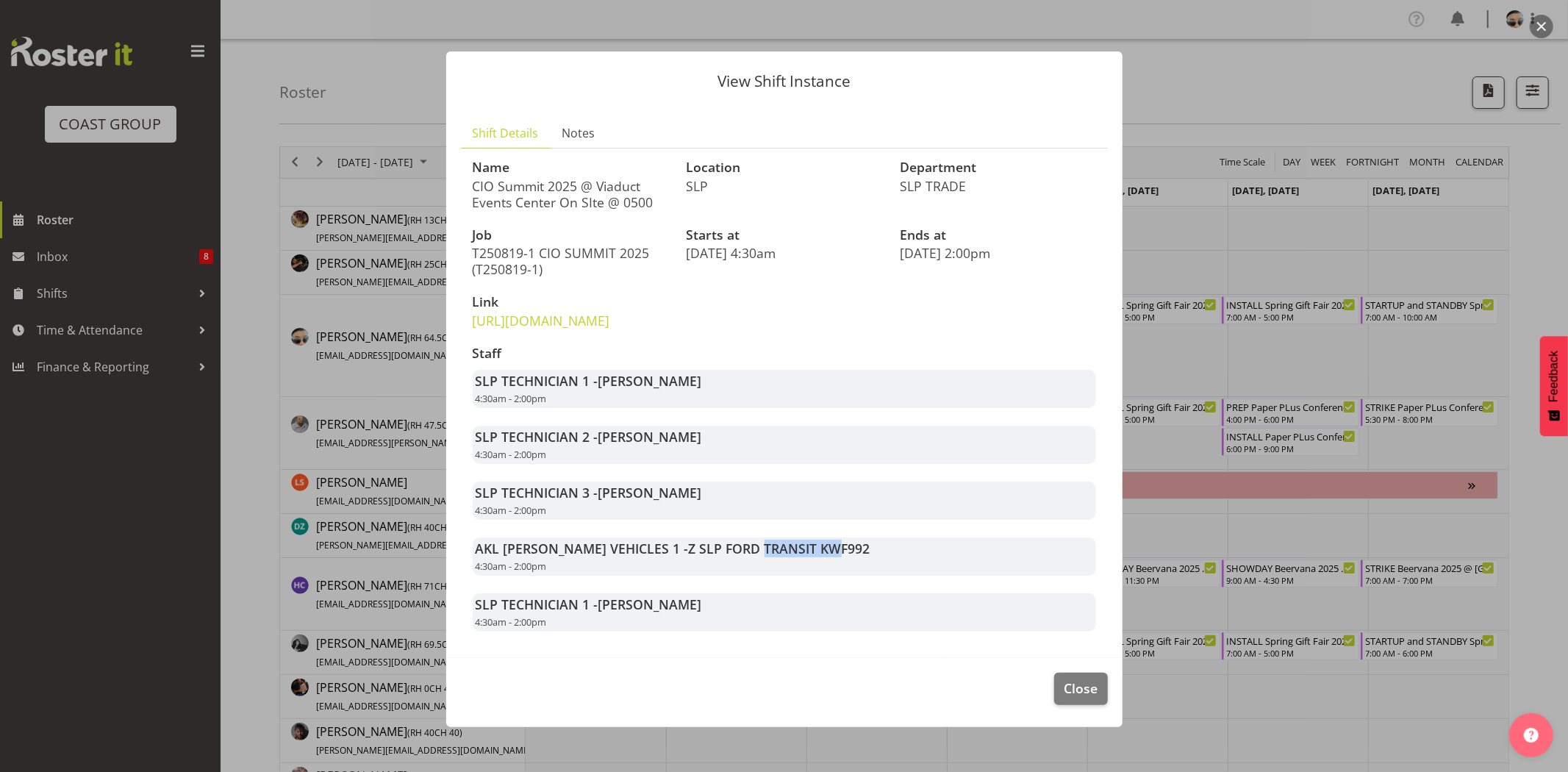
drag, startPoint x: 706, startPoint y: 573, endPoint x: 775, endPoint y: 585, distance: 70.0
click at [775, 557] on span "Z SLP FORD TRANSIT KWF992" at bounding box center [780, 548] width 182 height 18
drag, startPoint x: 705, startPoint y: 577, endPoint x: 789, endPoint y: 589, distance: 84.9
click at [789, 576] on div "AKL RYMER VEHICLES 1 - Z SLP FORD TRANSIT KWF992 4:30am - 2:00pm" at bounding box center [784, 556] width 623 height 39
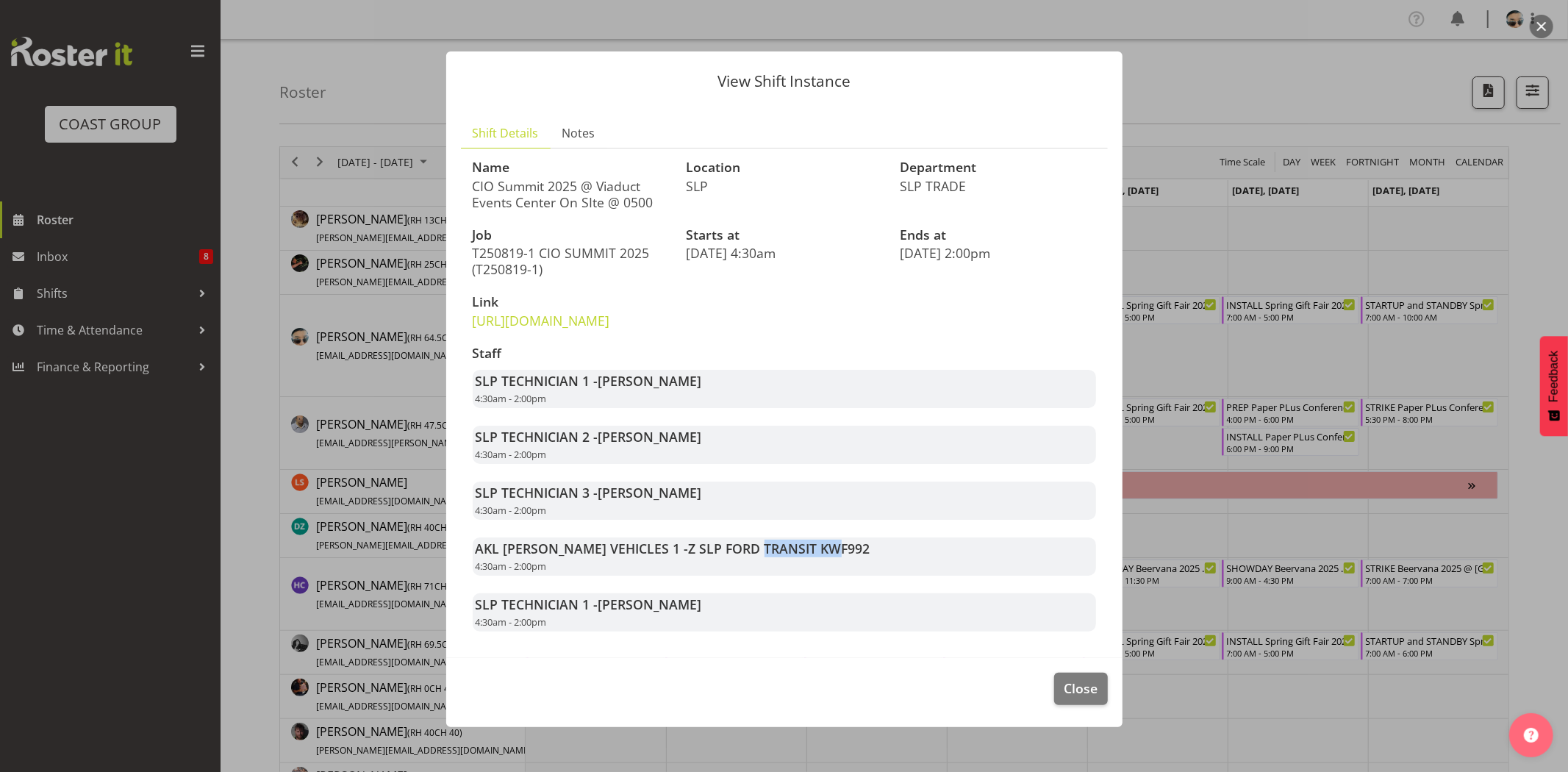
click at [789, 576] on div "AKL RYMER VEHICLES 1 - Z SLP FORD TRANSIT KWF992 4:30am - 2:00pm" at bounding box center [784, 556] width 623 height 39
drag, startPoint x: 707, startPoint y: 584, endPoint x: 760, endPoint y: 588, distance: 53.2
click at [760, 557] on span "Z SLP FORD TRANSIT KWF992" at bounding box center [780, 548] width 182 height 18
drag, startPoint x: 760, startPoint y: 588, endPoint x: 747, endPoint y: 588, distance: 13.0
click at [761, 557] on span "Z SLP FORD TRANSIT KWF992" at bounding box center [780, 548] width 182 height 18
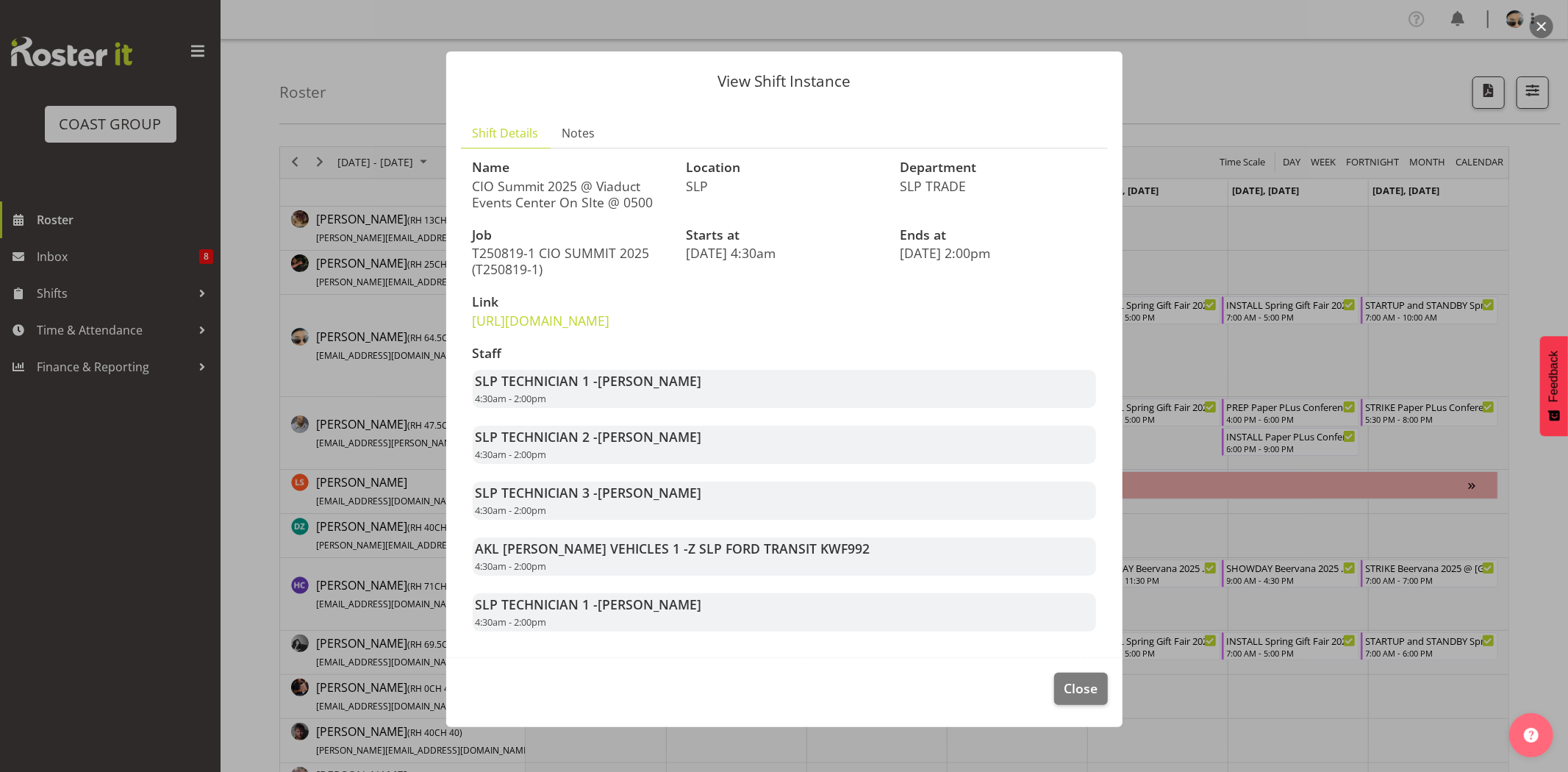
click at [696, 557] on span "Z SLP FORD TRANSIT KWF992" at bounding box center [780, 548] width 182 height 18
drag, startPoint x: 737, startPoint y: 581, endPoint x: 762, endPoint y: 583, distance: 25.1
click at [762, 557] on span "Z SLP FORD TRANSIT KWF992" at bounding box center [780, 548] width 182 height 18
click at [1064, 697] on span "Close" at bounding box center [1080, 688] width 34 height 19
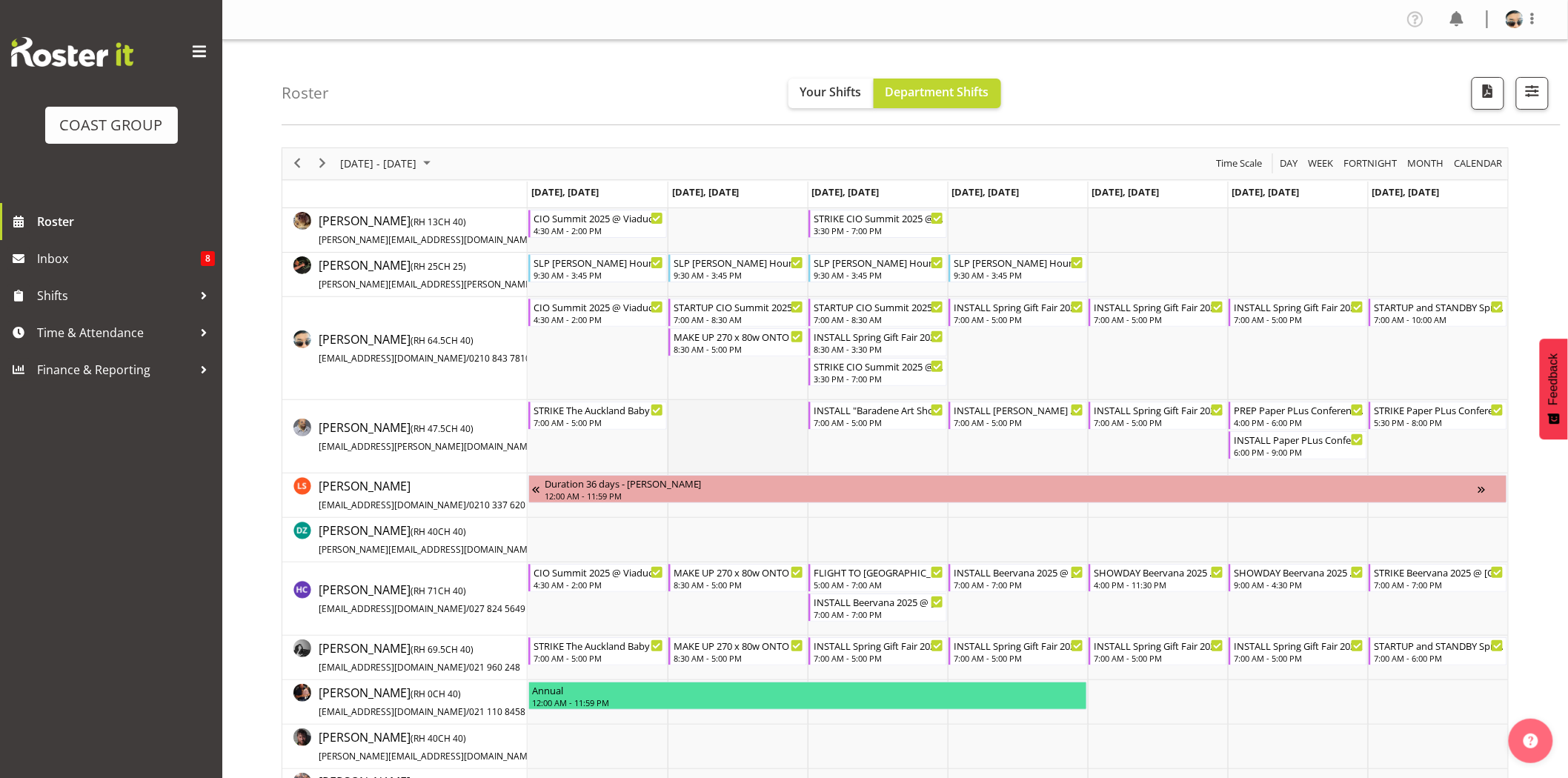
click at [736, 401] on td "Timeline Week of August 20, 2025" at bounding box center [737, 437] width 140 height 73
click at [743, 390] on td "Timeline Week of August 20, 2025" at bounding box center [737, 348] width 140 height 103
click at [1015, 311] on div "INSTALL Spring Gift Fair 2025 @ Auckland Showgrounds" at bounding box center [1018, 306] width 131 height 15
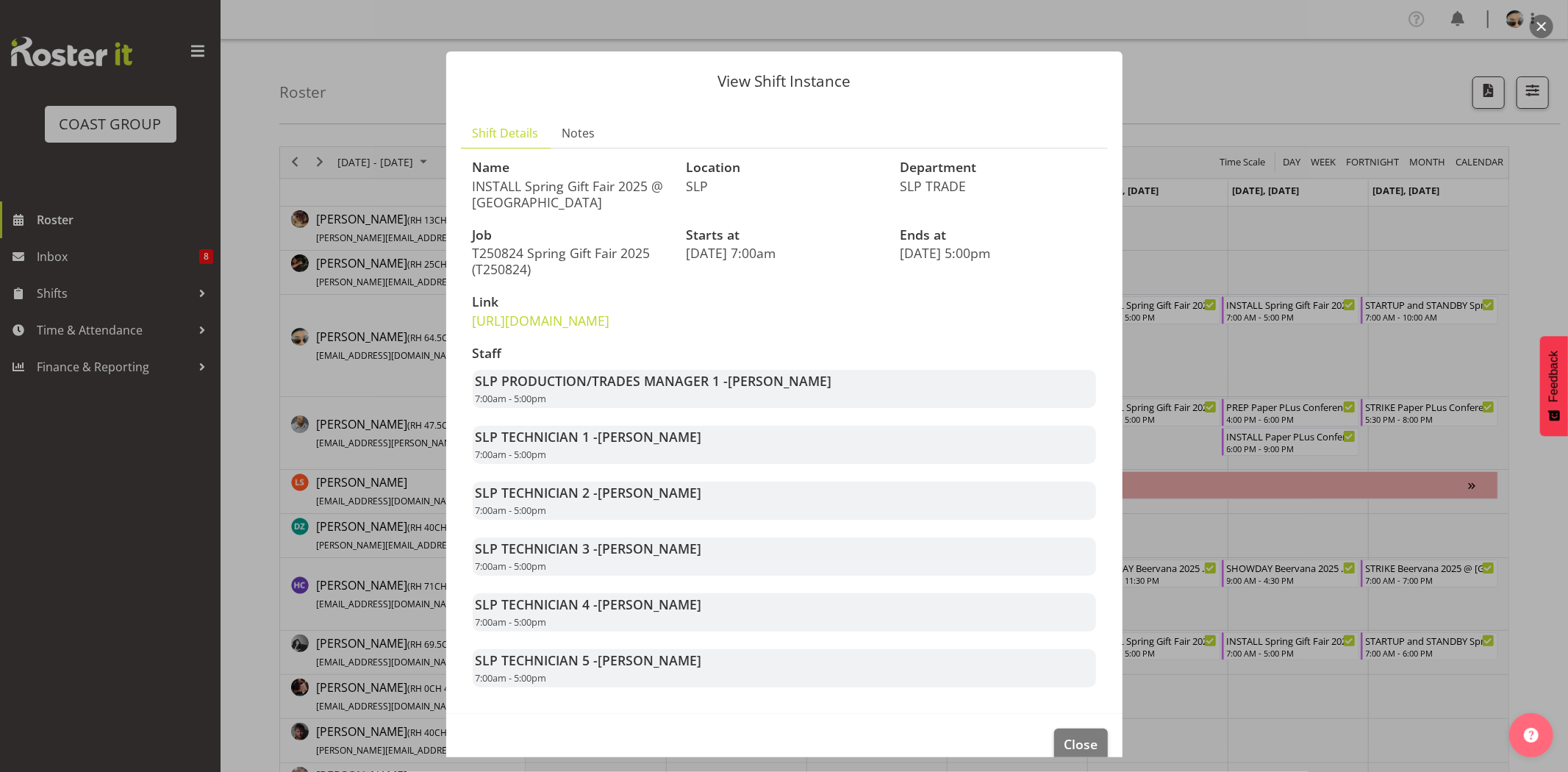
scroll to position [57, 0]
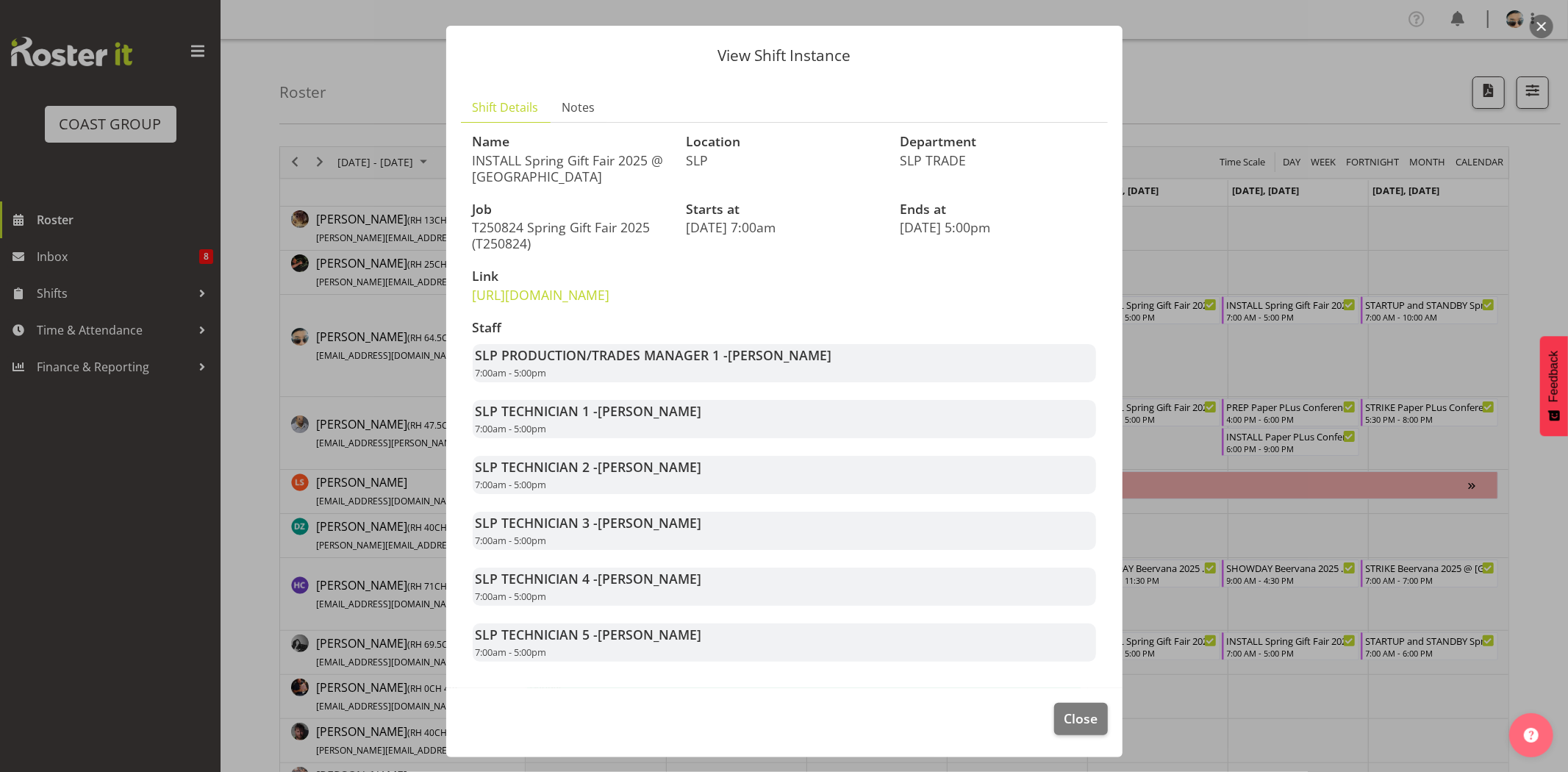
drag, startPoint x: 604, startPoint y: 414, endPoint x: 702, endPoint y: 423, distance: 98.4
click at [702, 423] on div "SLP TECHNICIAN 1 - Aof Anujarawat 7:00am - 5:00pm" at bounding box center [784, 419] width 623 height 39
drag, startPoint x: 609, startPoint y: 469, endPoint x: 710, endPoint y: 476, distance: 101.2
click at [710, 476] on div "SLP TECHNICIAN 2 - Hayden Watts 7:00am - 5:00pm" at bounding box center [784, 475] width 623 height 39
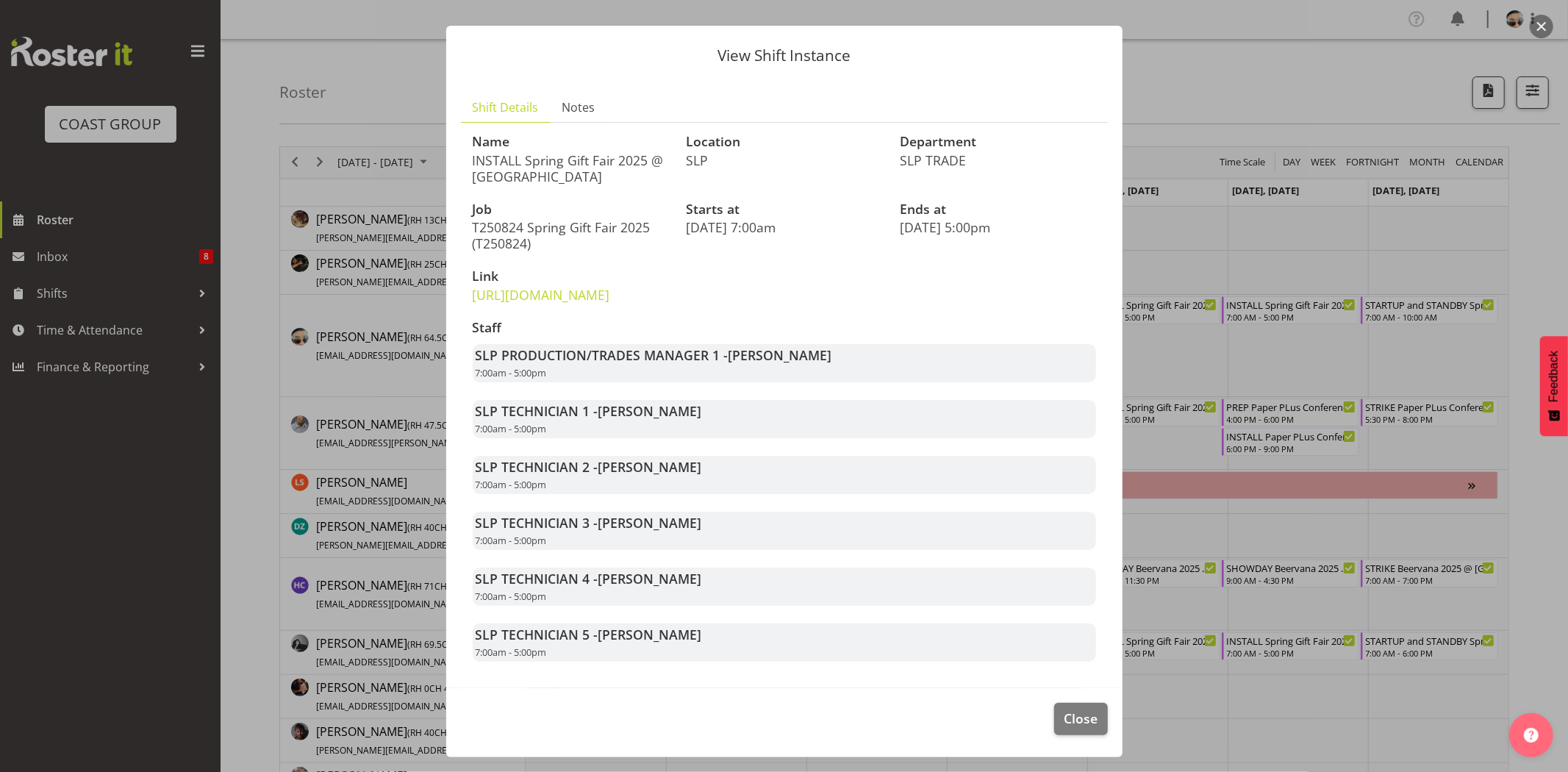
click at [712, 479] on div "SLP TECHNICIAN 2 - Hayden Watts 7:00am - 5:00pm" at bounding box center [784, 475] width 623 height 39
drag, startPoint x: 597, startPoint y: 523, endPoint x: 677, endPoint y: 534, distance: 80.8
click at [677, 534] on div "SLP TECHNICIAN 3 - Michel Bonette 7:00am - 5:00pm" at bounding box center [784, 531] width 623 height 39
click at [1064, 721] on span "Close" at bounding box center [1080, 718] width 34 height 19
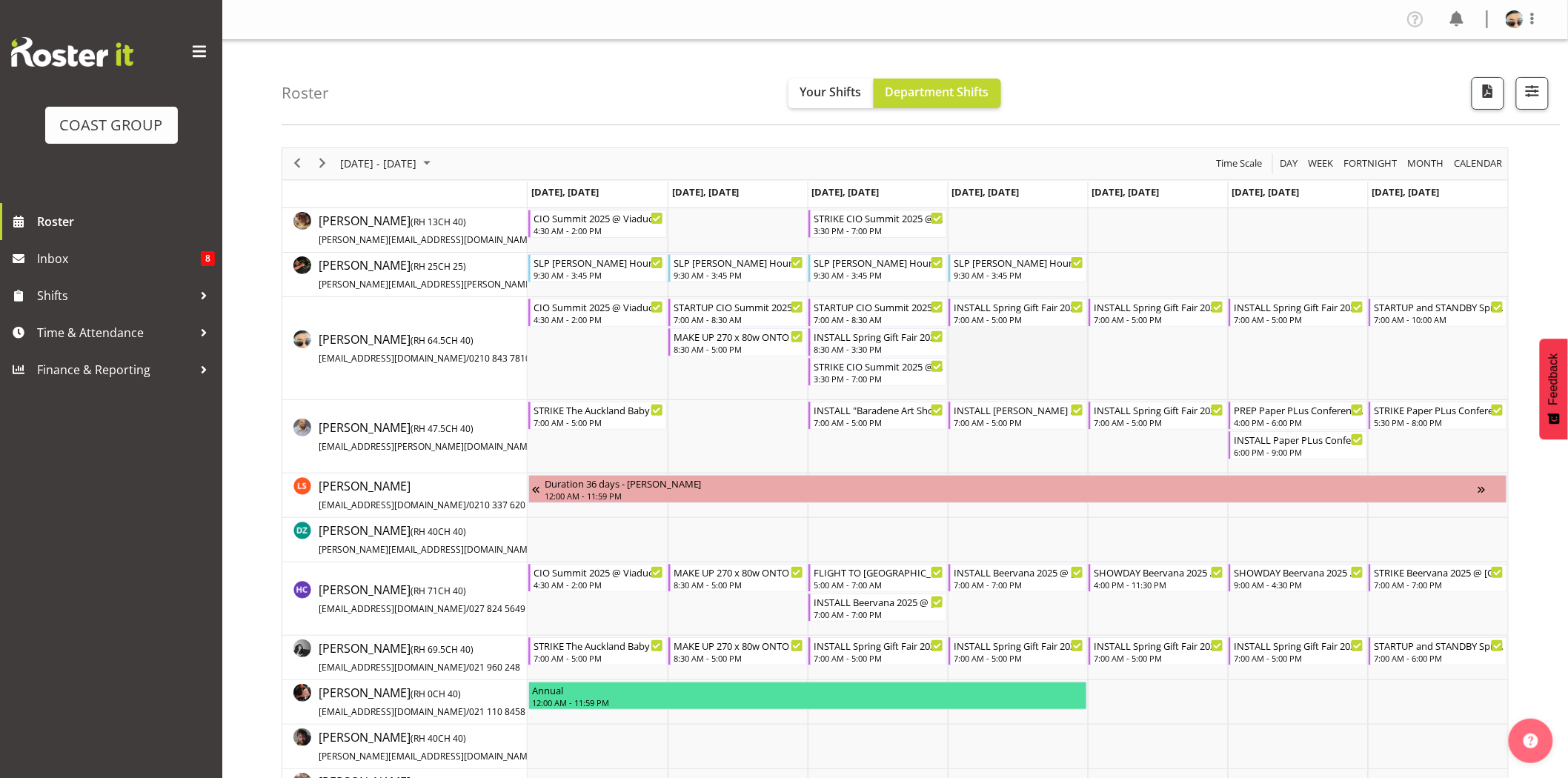
click at [979, 374] on td "Timeline Week of August 20, 2025" at bounding box center [1017, 348] width 140 height 103
click at [323, 166] on span "Next" at bounding box center [323, 163] width 18 height 19
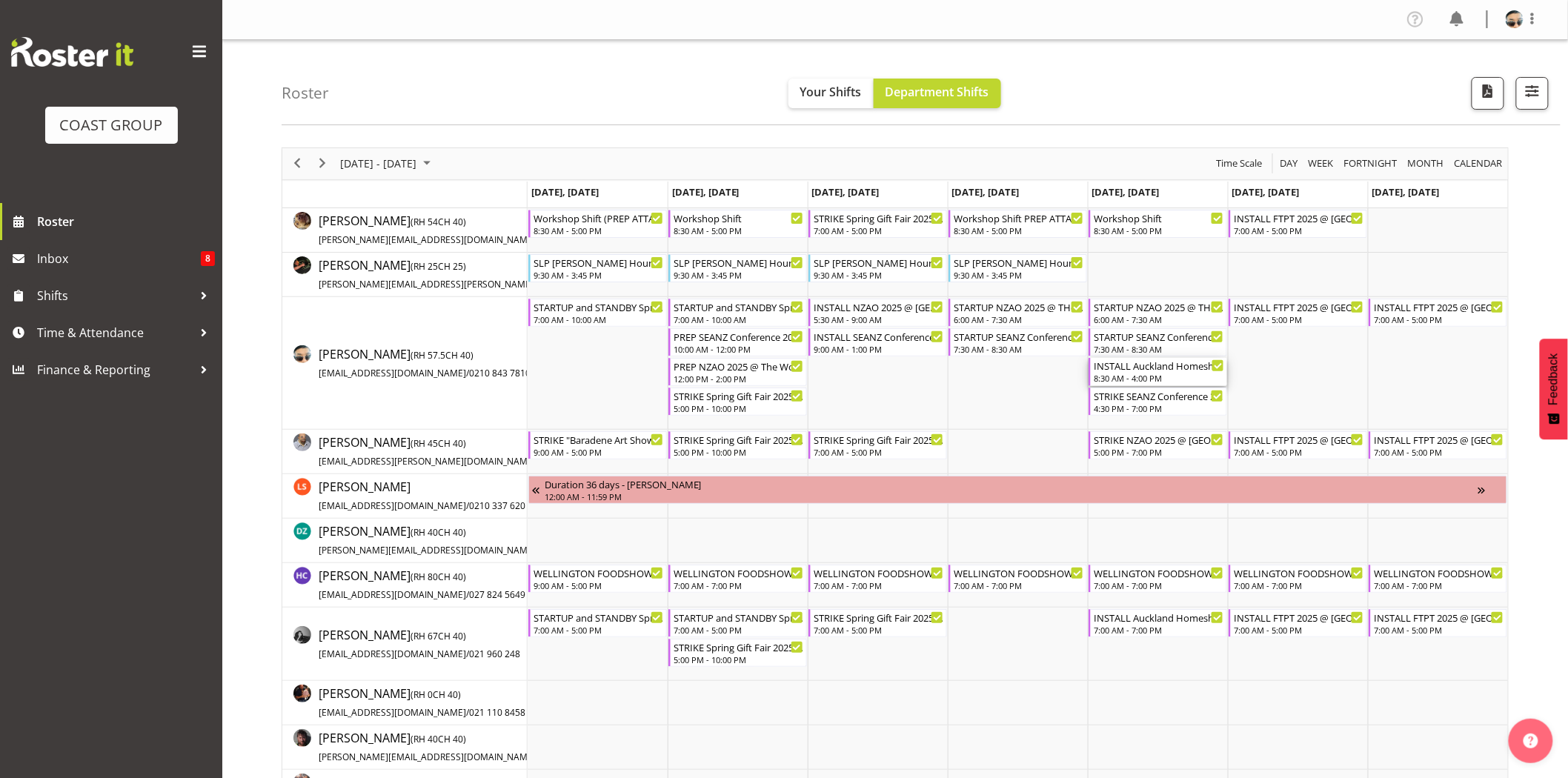
click at [1159, 376] on div "8:30 AM - 4:00 PM" at bounding box center [1159, 378] width 131 height 12
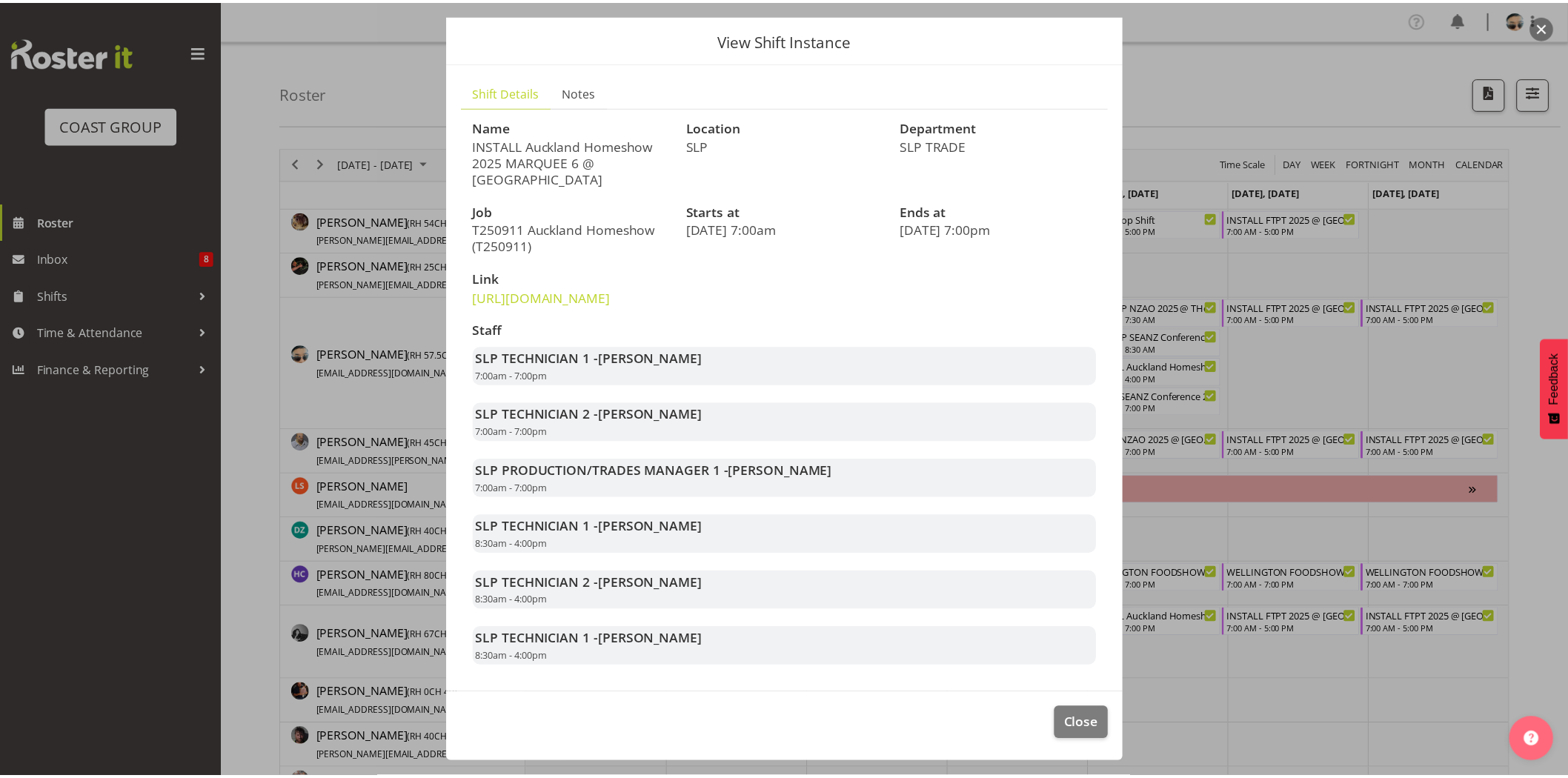
scroll to position [75, 0]
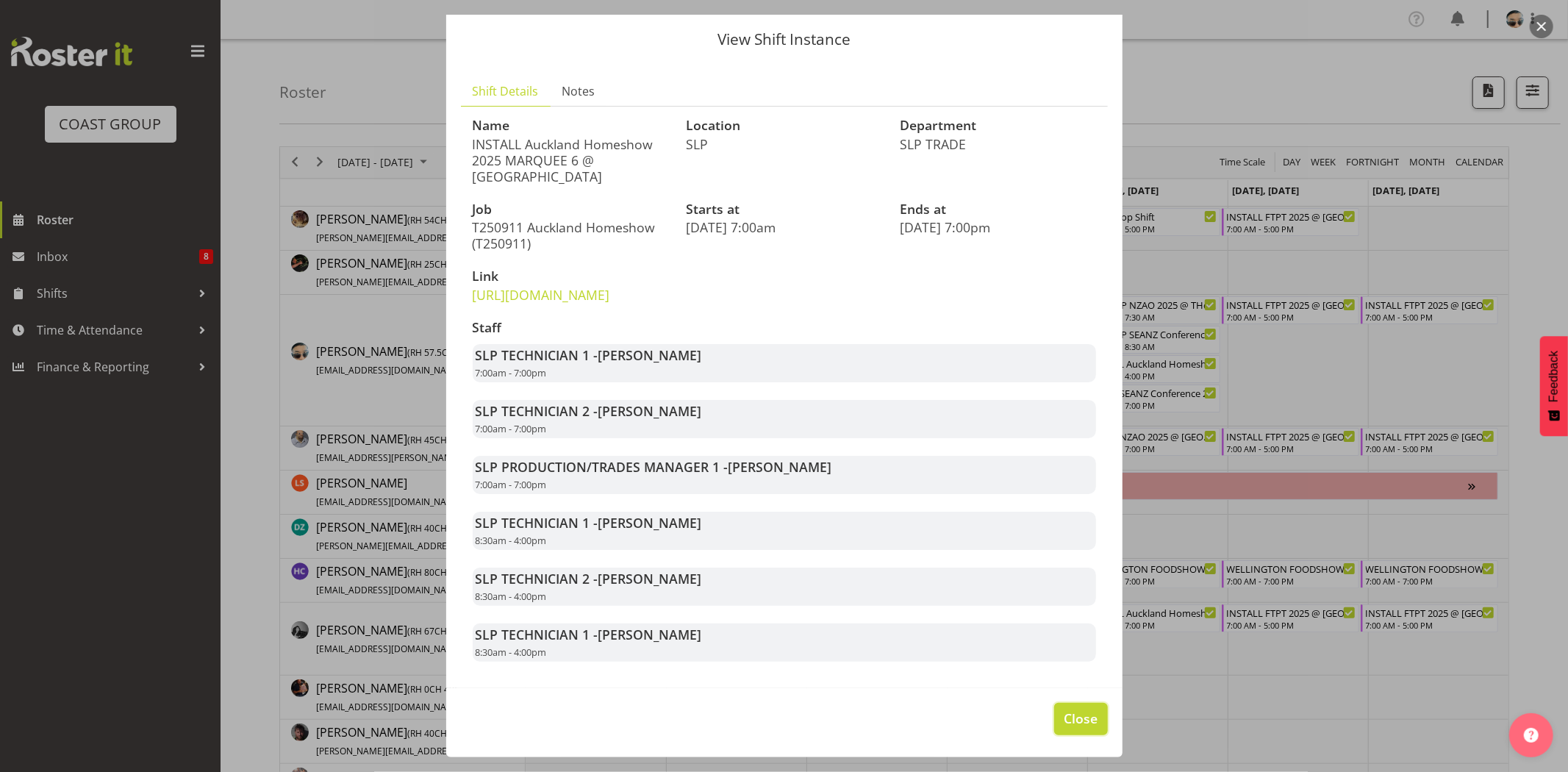
click at [1072, 704] on button "Close" at bounding box center [1081, 719] width 53 height 32
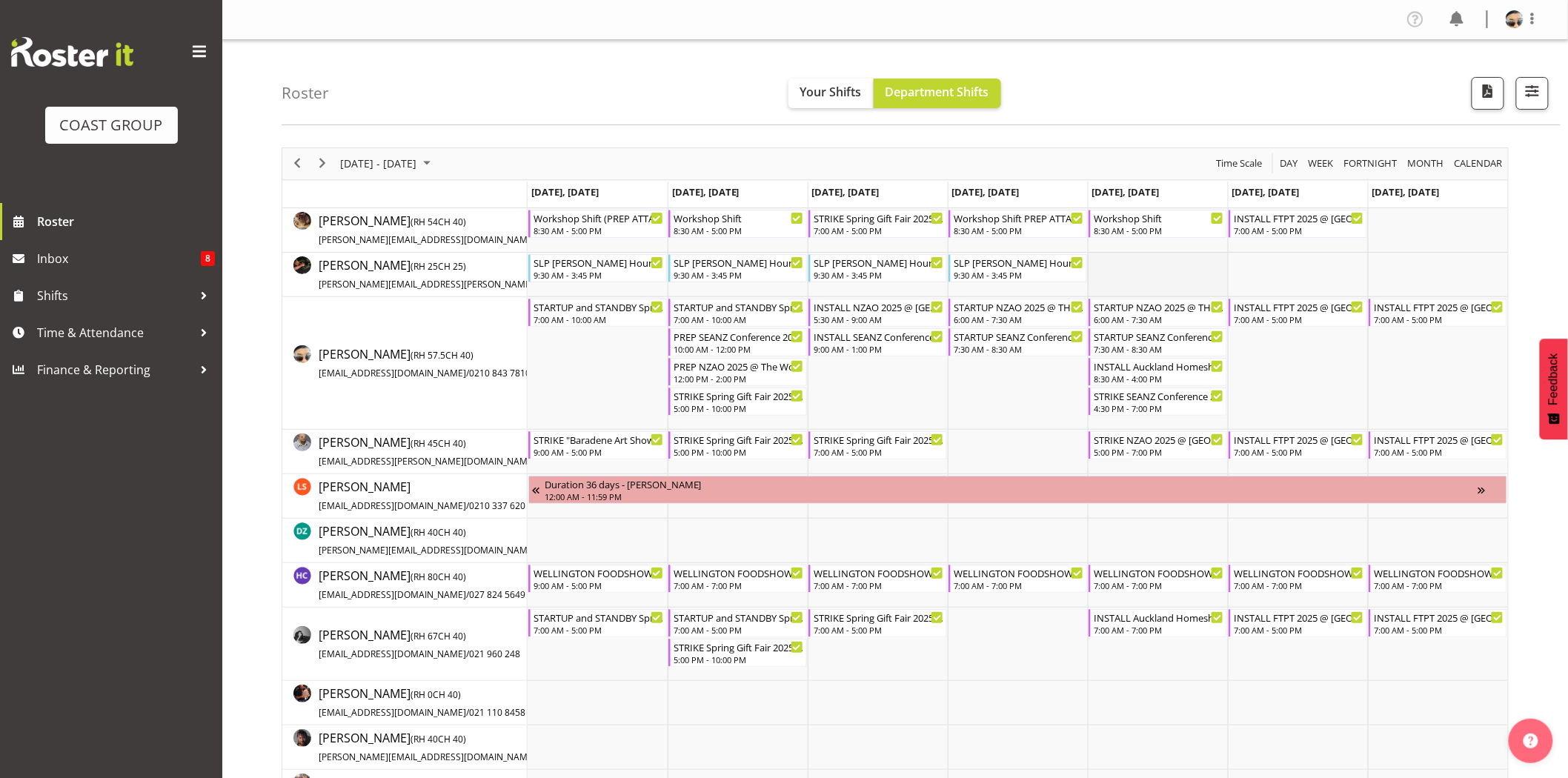
click at [1150, 297] on td "Timeline Week of August 27, 2025" at bounding box center [1158, 275] width 140 height 45
click at [327, 165] on span "Next" at bounding box center [323, 163] width 18 height 19
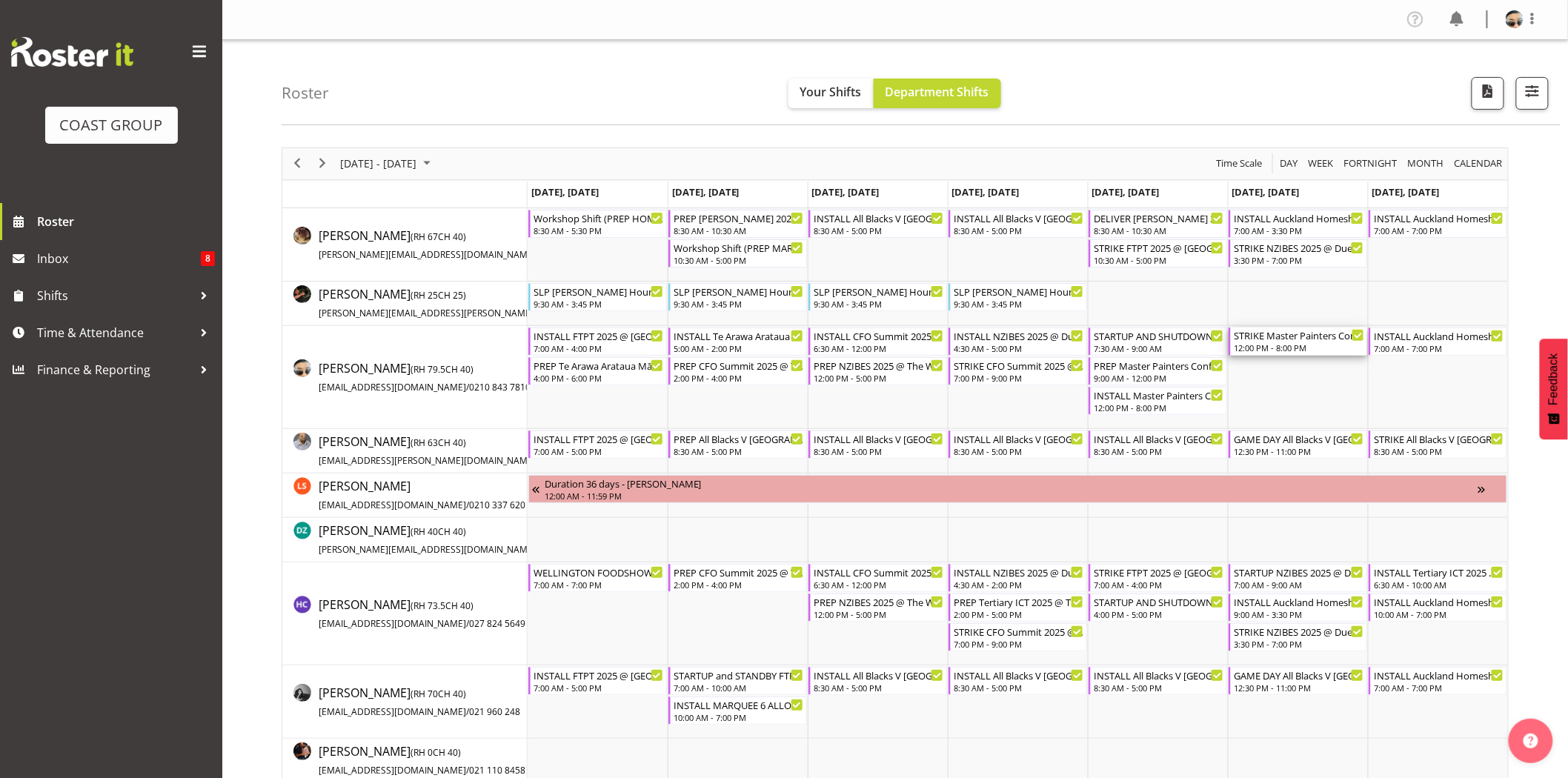
click at [1306, 344] on div "12:00 PM - 8:00 PM" at bounding box center [1299, 347] width 131 height 12
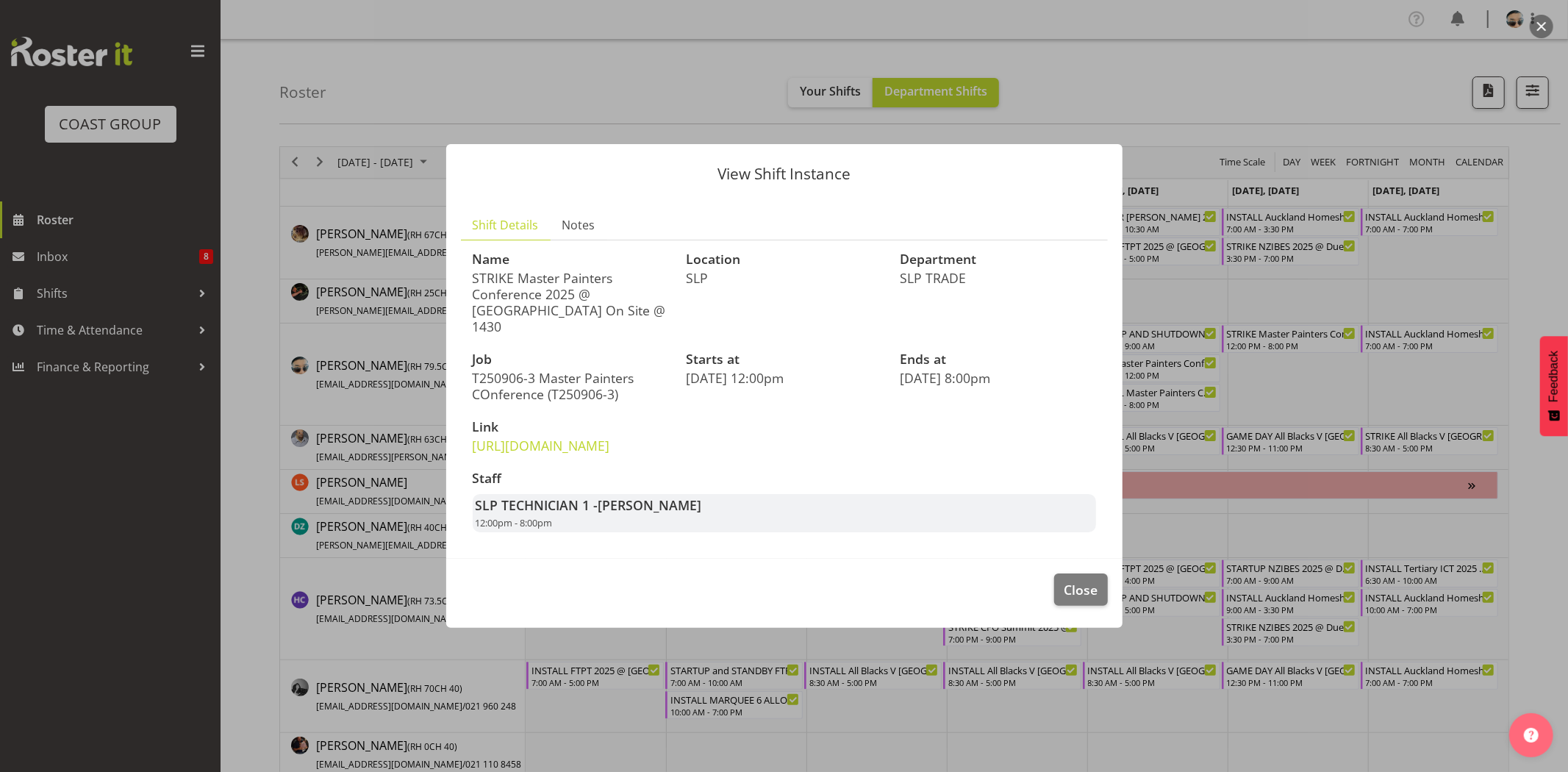
drag, startPoint x: 590, startPoint y: 269, endPoint x: 637, endPoint y: 277, distance: 47.7
click at [637, 277] on p "STRIKE Master Painters Conference 2025 @ 1430The Copthorne Bay of Islands On Si…" at bounding box center [571, 302] width 196 height 64
click at [638, 277] on p "STRIKE Master Painters Conference 2025 @ 1430The Copthorne Bay of Islands On Si…" at bounding box center [571, 302] width 196 height 64
click at [535, 277] on p "STRIKE Master Painters Conference 2025 @ 1430The Copthorne Bay of Islands On Si…" at bounding box center [571, 302] width 196 height 64
drag, startPoint x: 520, startPoint y: 256, endPoint x: 591, endPoint y: 261, distance: 71.2
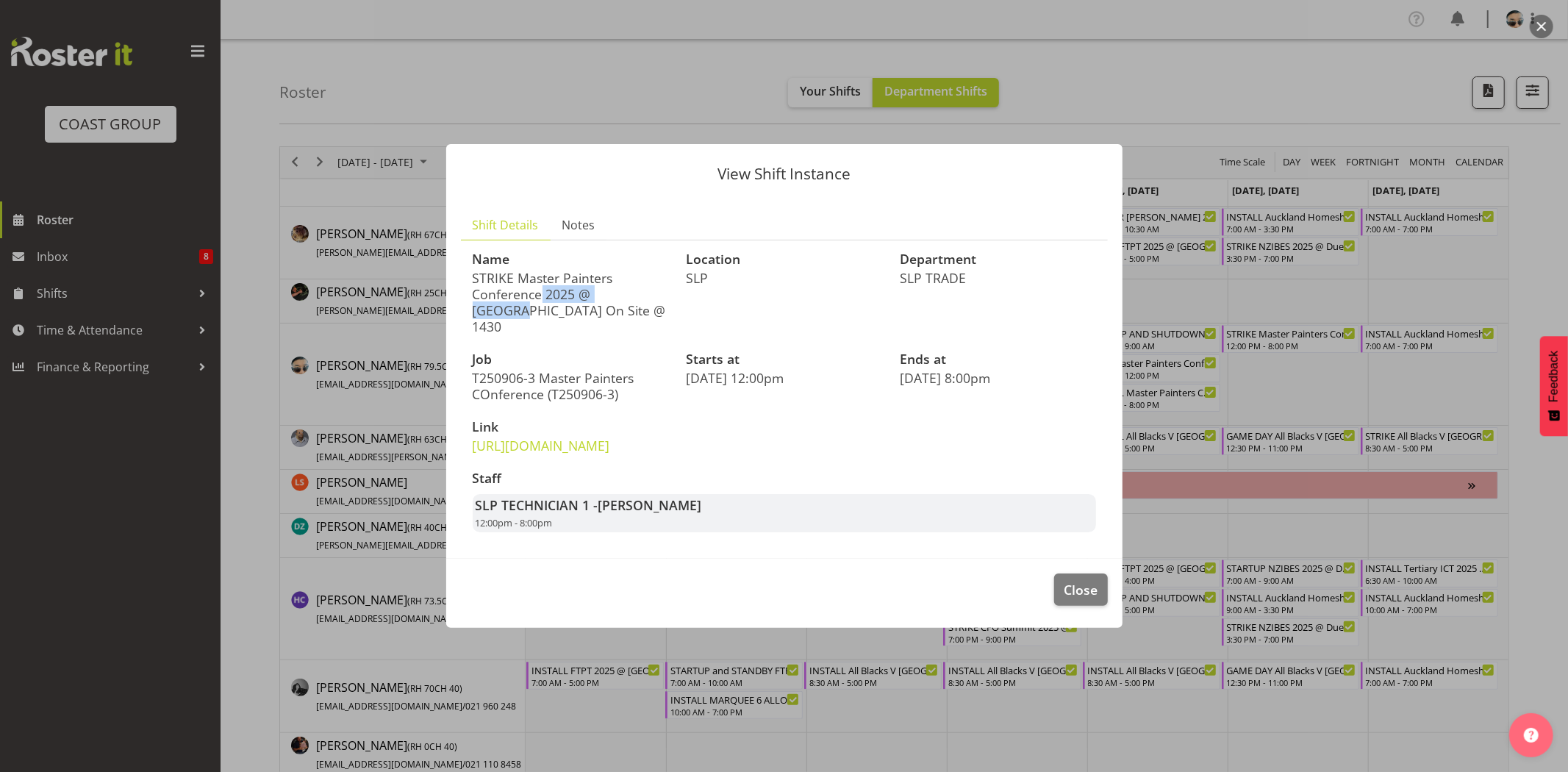
click at [591, 269] on p "STRIKE Master Painters Conference 2025 @ 1430The Copthorne Bay of Islands On Si…" at bounding box center [571, 302] width 196 height 64
drag, startPoint x: 533, startPoint y: 253, endPoint x: 599, endPoint y: 261, distance: 66.5
click at [599, 269] on p "STRIKE Master Painters Conference 2025 @ 1430The Copthorne Bay of Islands On Si…" at bounding box center [571, 302] width 196 height 64
click at [599, 269] on p "STRIKE Master Painters Conference 2025 @ 1430The Copthorne Bay of Islands On Si…" at bounding box center [571, 302] width 196 height 64
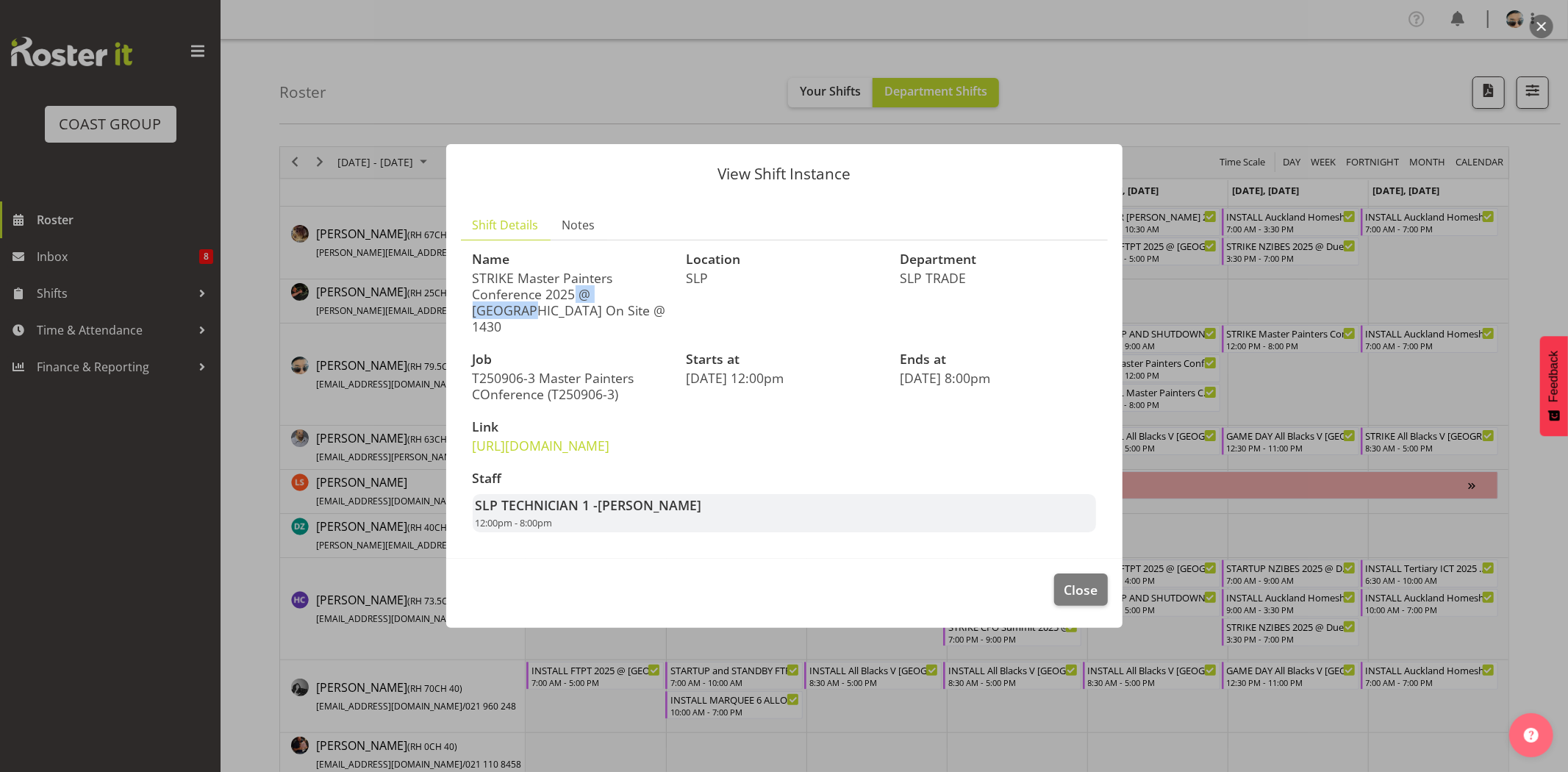
drag, startPoint x: 538, startPoint y: 277, endPoint x: 627, endPoint y: 292, distance: 90.3
click at [627, 292] on p "STRIKE Master Painters Conference 2025 @ 1430The Copthorne Bay of Islands On Si…" at bounding box center [571, 302] width 196 height 64
click at [628, 293] on p "STRIKE Master Painters Conference 2025 @ 1430The Copthorne Bay of Islands On Si…" at bounding box center [571, 302] width 196 height 64
click at [542, 291] on p "STRIKE Master Painters Conference 2025 @ 1430The Copthorne Bay of Islands On Si…" at bounding box center [571, 302] width 196 height 64
drag, startPoint x: 521, startPoint y: 293, endPoint x: 628, endPoint y: 298, distance: 107.1
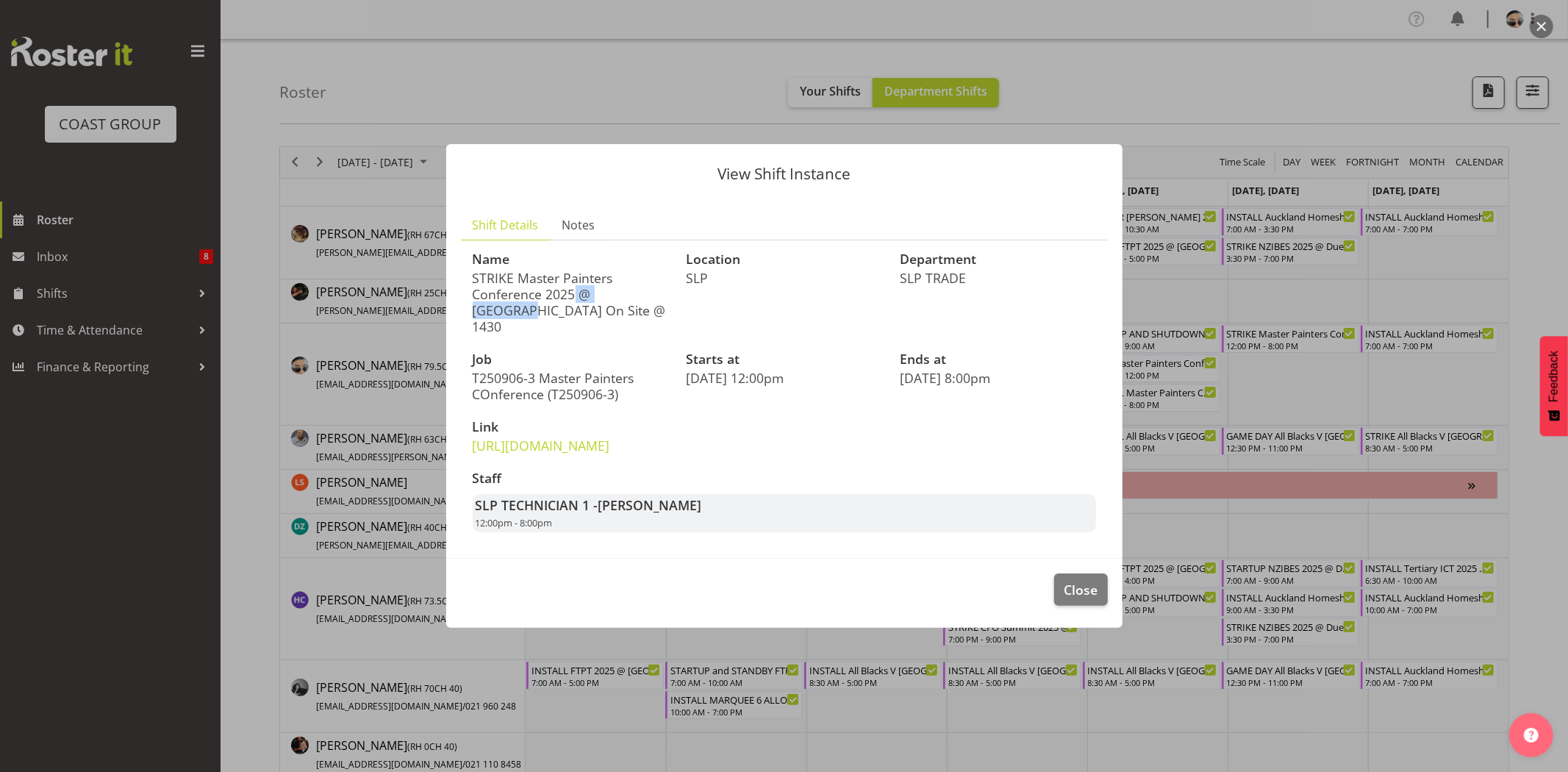
click at [628, 298] on p "STRIKE Master Painters Conference 2025 @ 1430The Copthorne Bay of Islands On Si…" at bounding box center [571, 302] width 196 height 64
drag, startPoint x: 574, startPoint y: 294, endPoint x: 629, endPoint y: 300, distance: 55.3
click at [629, 300] on p "STRIKE Master Painters Conference 2025 @ 1430The Copthorne Bay of Islands On Si…" at bounding box center [571, 302] width 196 height 64
click at [631, 300] on p "STRIKE Master Painters Conference 2025 @ 1430The Copthorne Bay of Islands On Si…" at bounding box center [571, 302] width 196 height 64
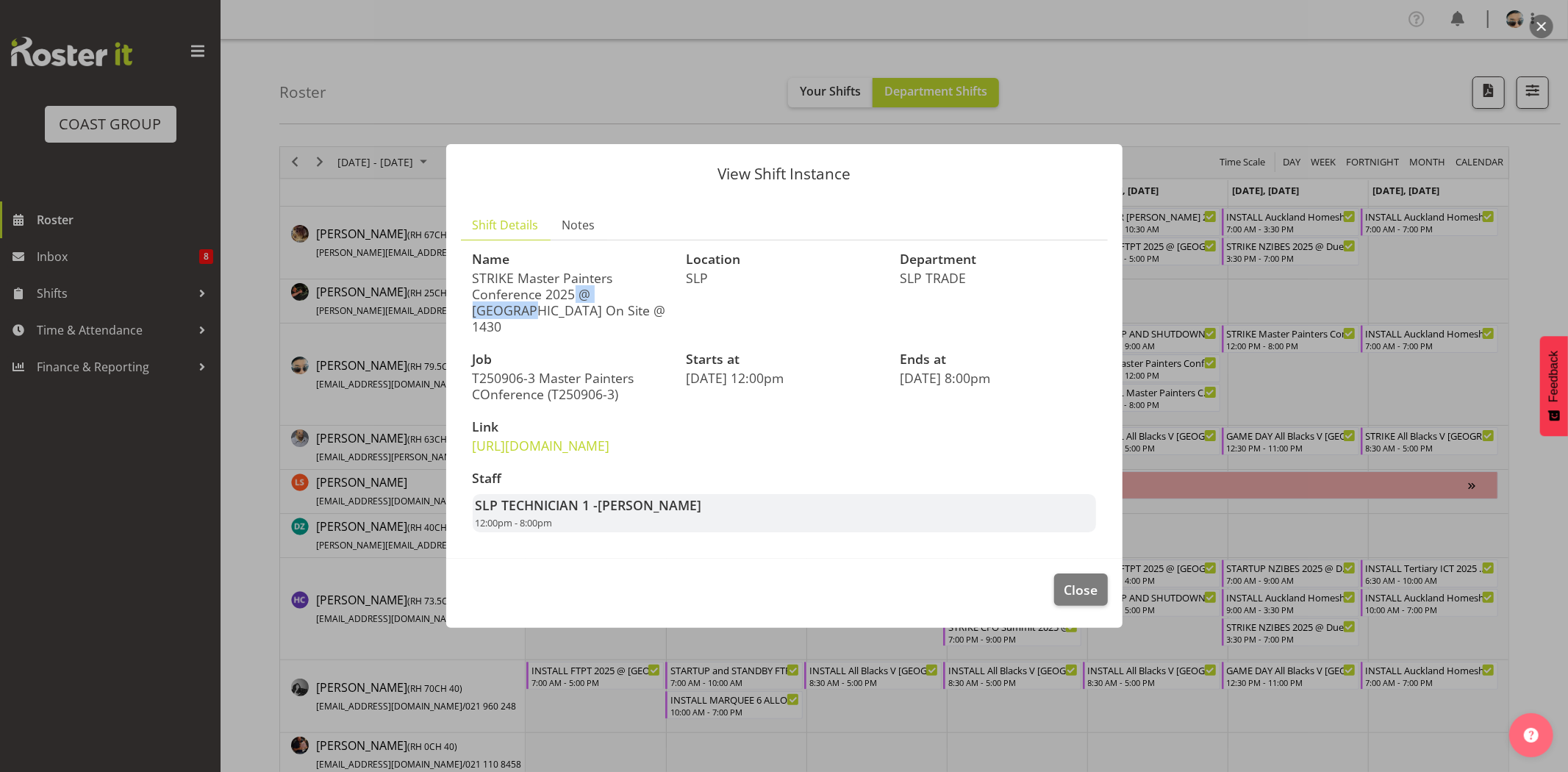
click at [631, 300] on p "STRIKE Master Painters Conference 2025 @ 1430The Copthorne Bay of Islands On Si…" at bounding box center [571, 302] width 196 height 64
click at [627, 302] on p "STRIKE Master Painters Conference 2025 @ 1430The Copthorne Bay of Islands On Si…" at bounding box center [571, 302] width 196 height 64
click at [1083, 599] on span "Close" at bounding box center [1080, 589] width 34 height 19
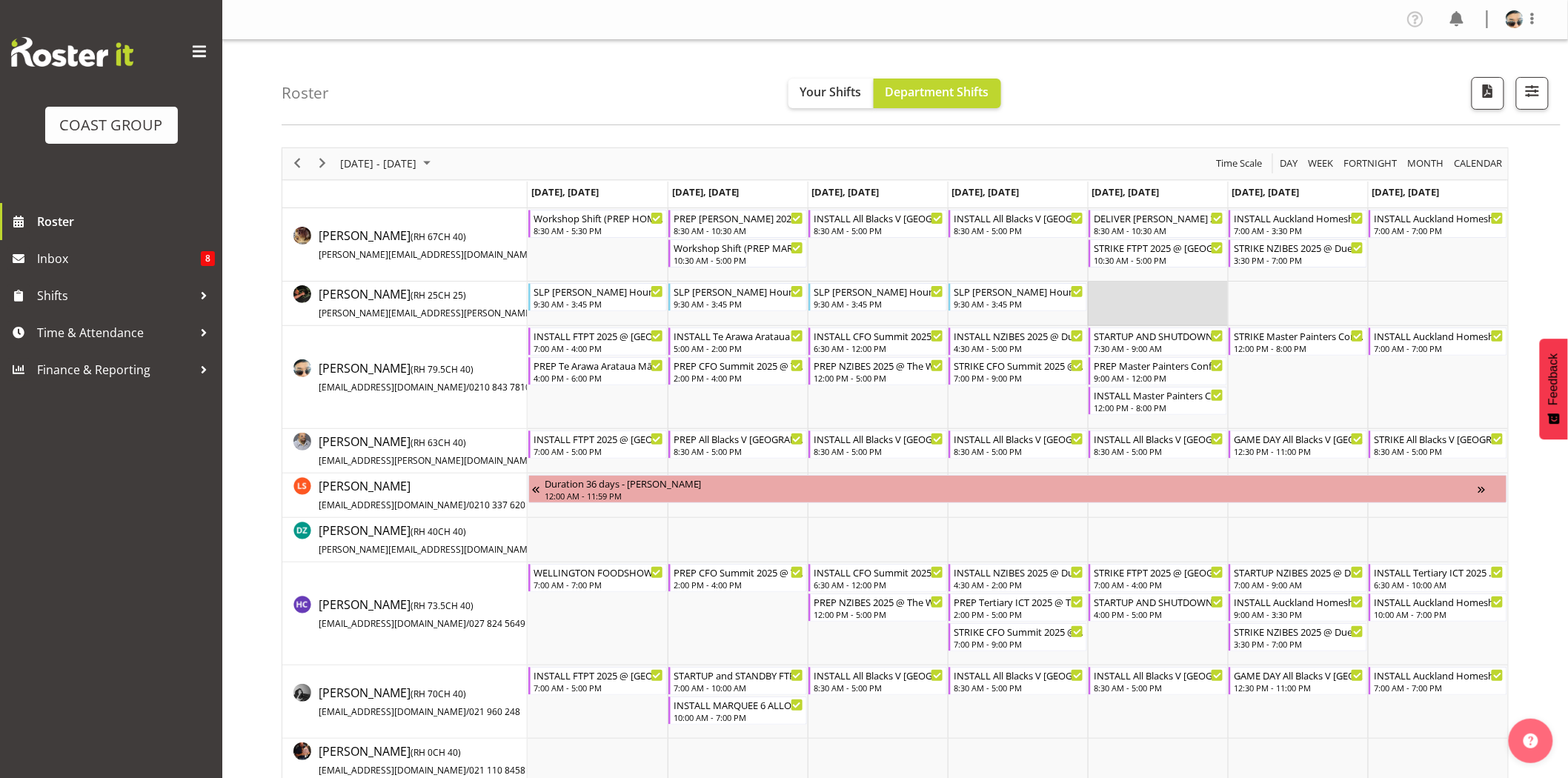
click at [1191, 306] on td "Timeline Week of September 3, 2025" at bounding box center [1158, 303] width 140 height 45
click at [323, 160] on span "Next" at bounding box center [323, 163] width 18 height 19
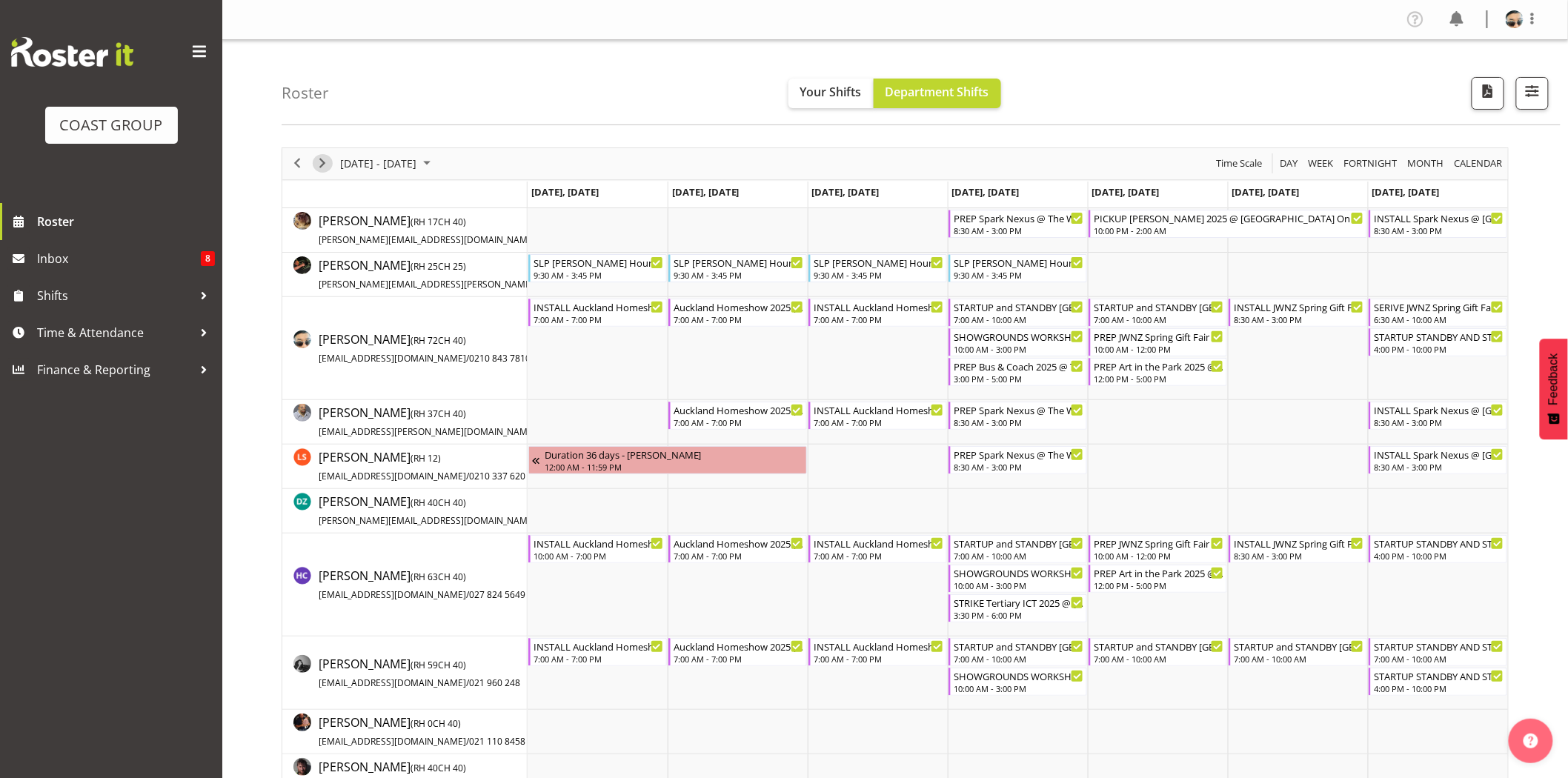
click at [323, 160] on span "Next" at bounding box center [323, 163] width 18 height 19
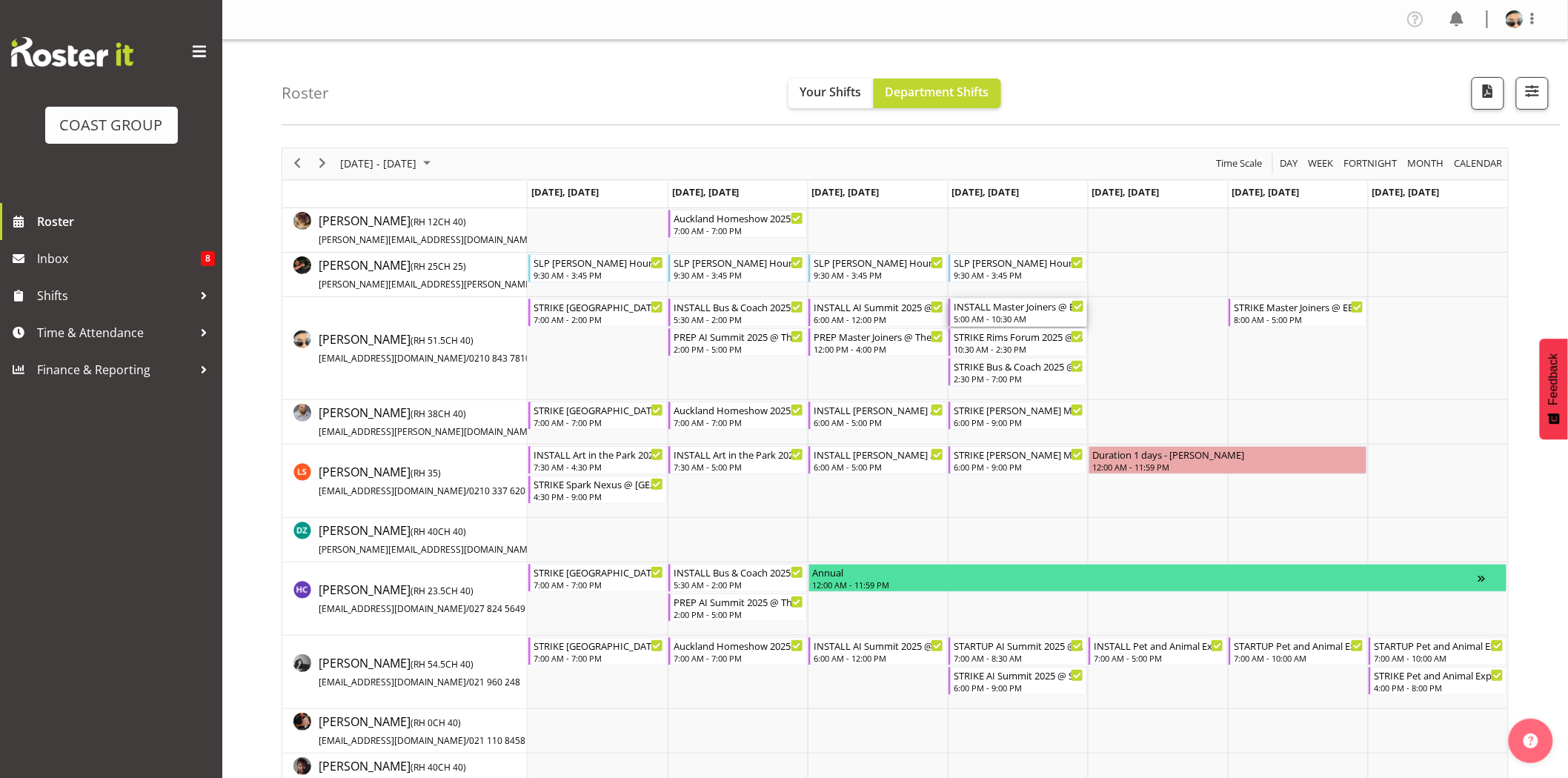
click at [1051, 301] on div "INSTALL Master Joiners @ EEC Rotorua On Site @ TBC" at bounding box center [1018, 306] width 131 height 15
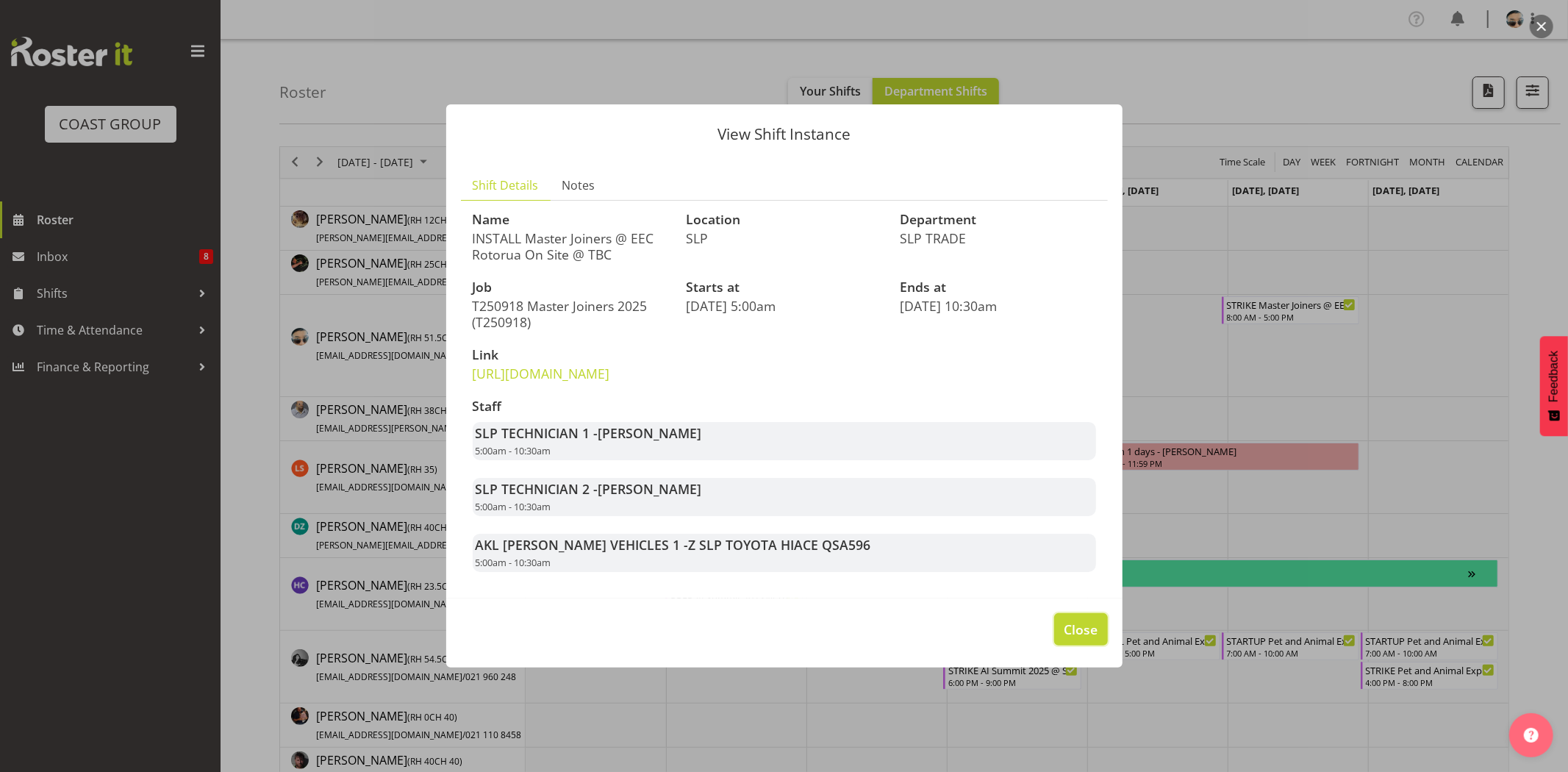
click at [1076, 639] on span "Close" at bounding box center [1080, 629] width 34 height 19
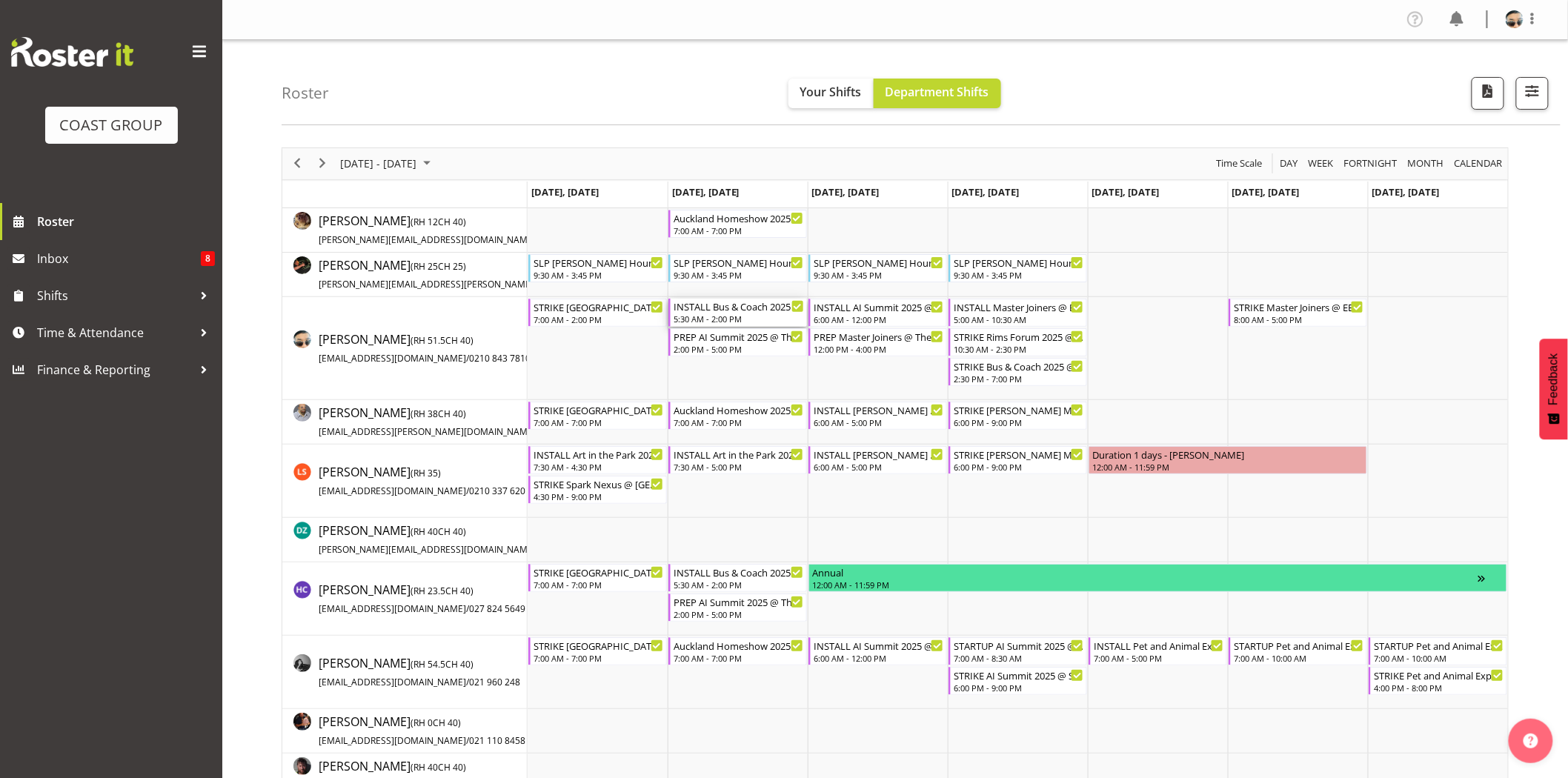
click at [748, 314] on div "INSTALL Bus & Coach 2025 @ Claudelands On Site @ 0930 5:30 AM - 2:00 PM" at bounding box center [739, 312] width 131 height 28
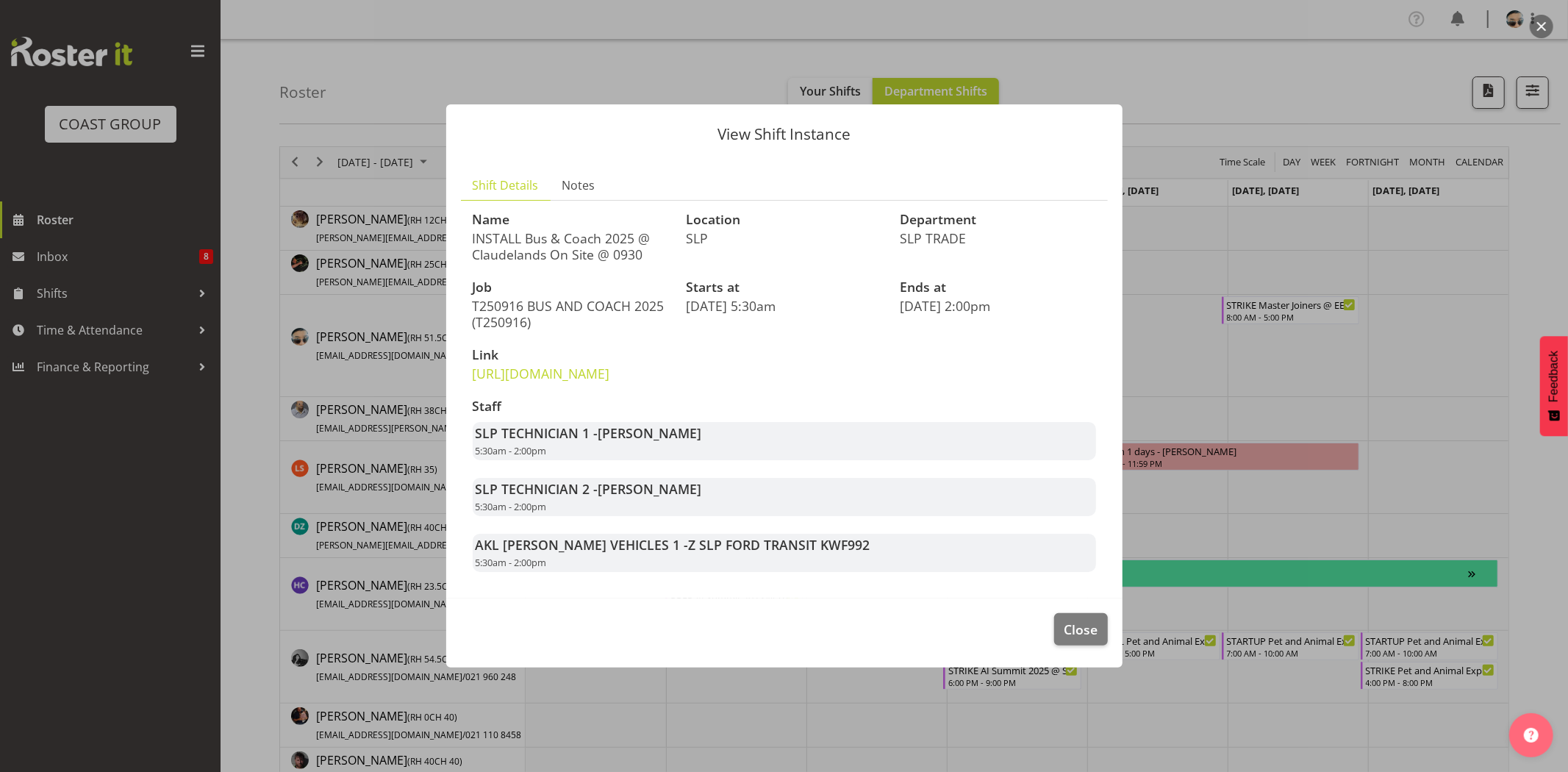
drag, startPoint x: 523, startPoint y: 228, endPoint x: 631, endPoint y: 232, distance: 108.1
click at [631, 232] on p "INSTALL Bus & Coach 2025 @ Claudelands On Site @ 0930" at bounding box center [571, 246] width 196 height 32
click at [1072, 639] on span "Close" at bounding box center [1080, 629] width 34 height 19
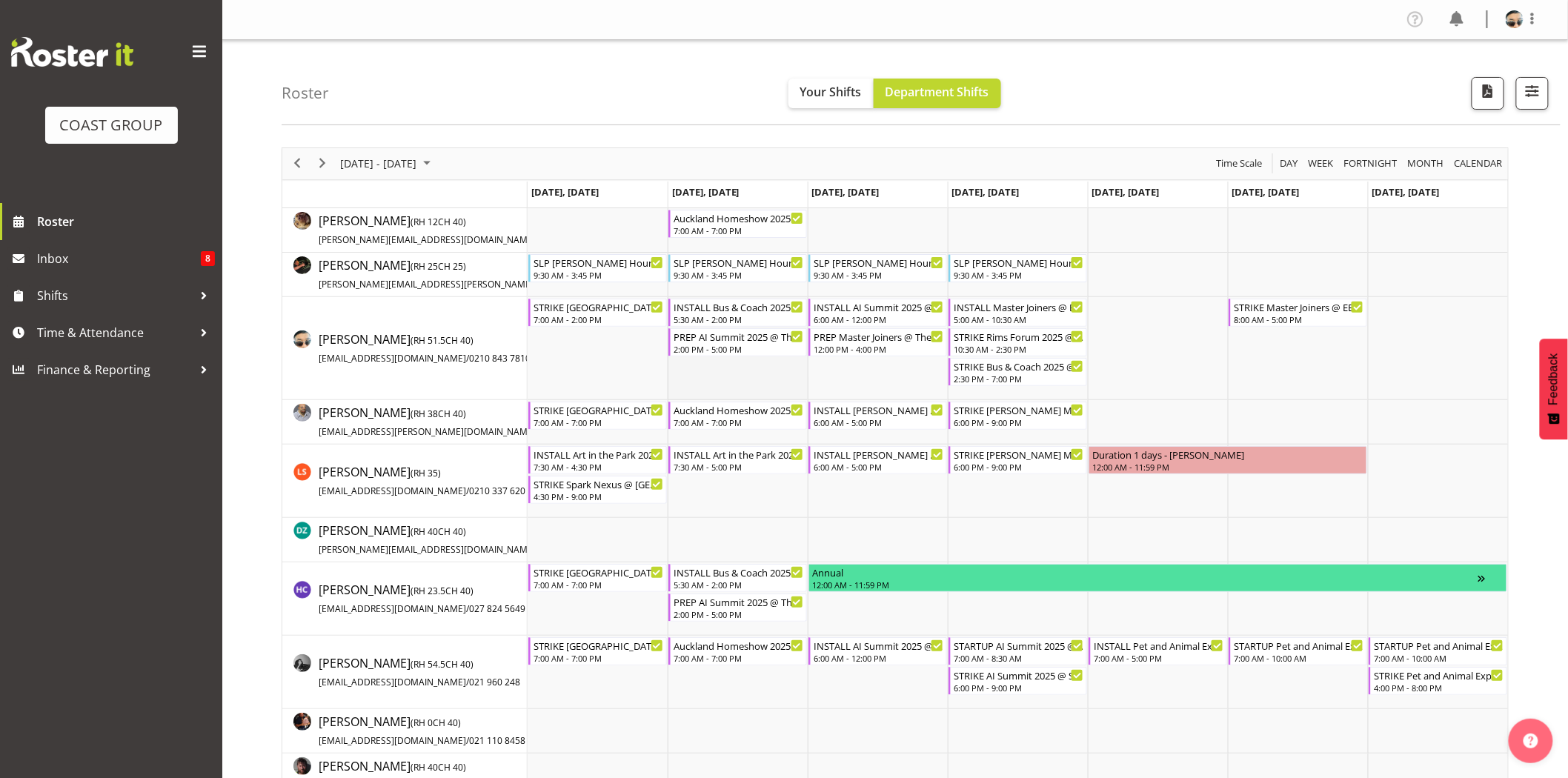
click at [723, 388] on td "Timeline Week of September 17, 2025" at bounding box center [737, 348] width 140 height 103
